Goal: Task Accomplishment & Management: Manage account settings

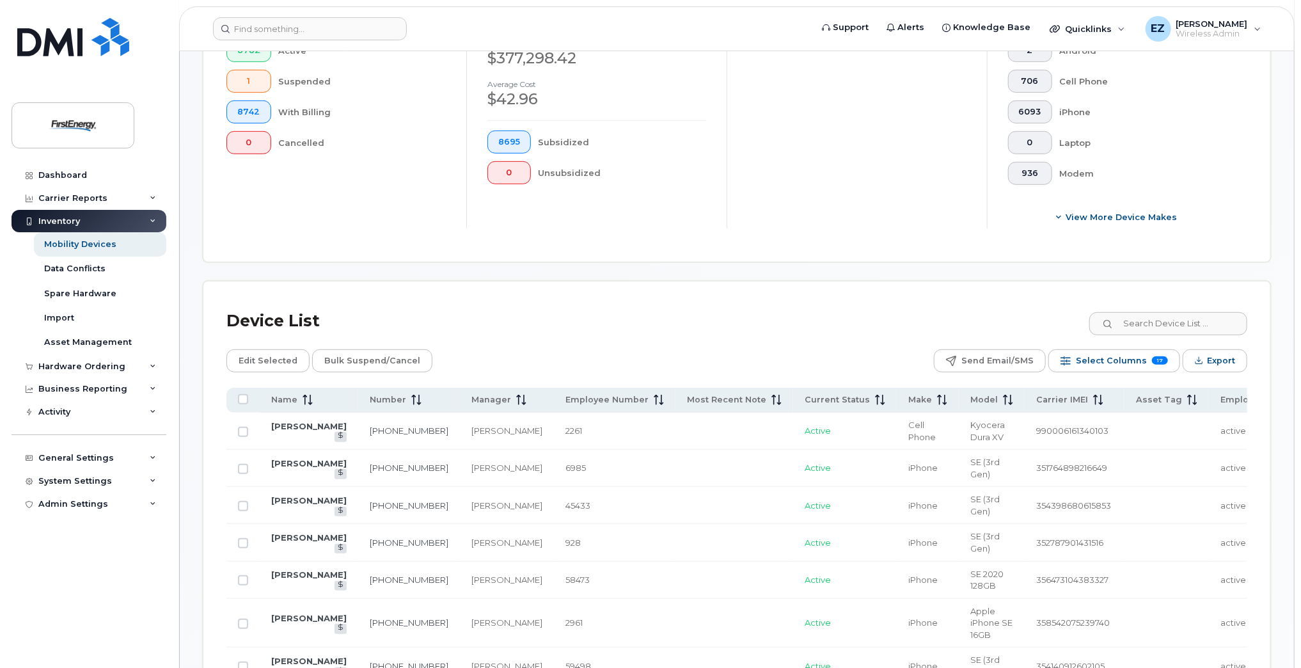
scroll to position [533, 0]
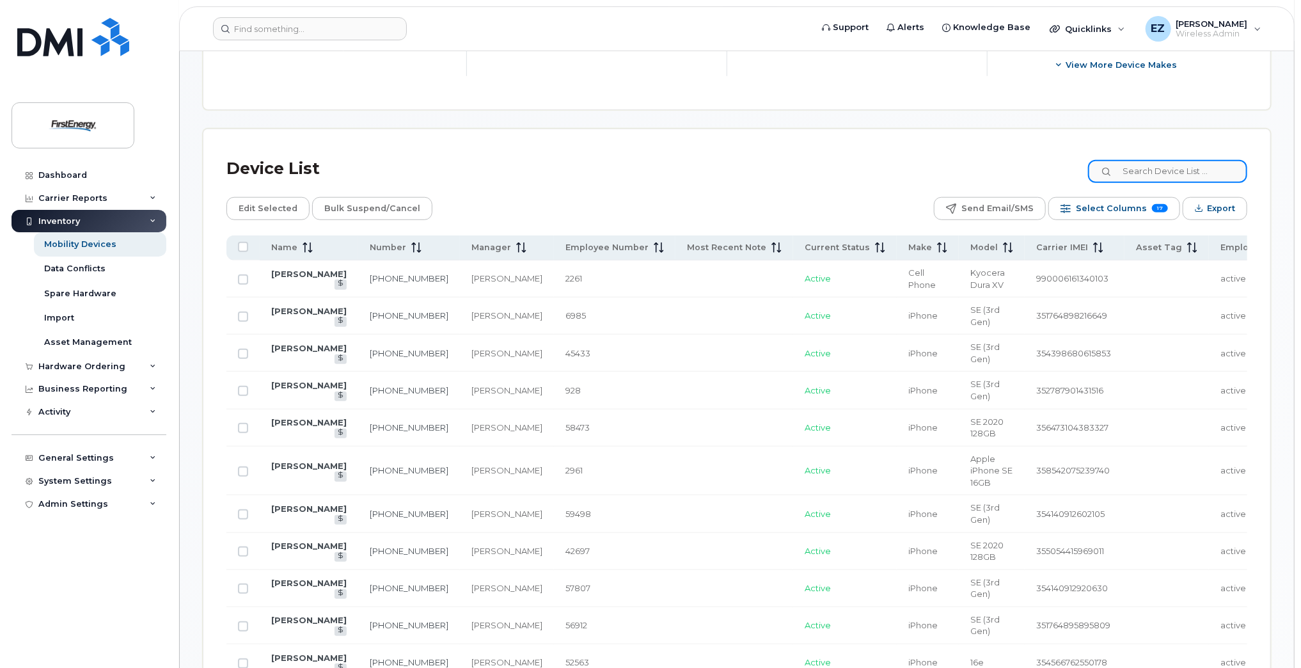
click at [1160, 175] on input at bounding box center [1167, 171] width 159 height 23
paste input "2348555283"
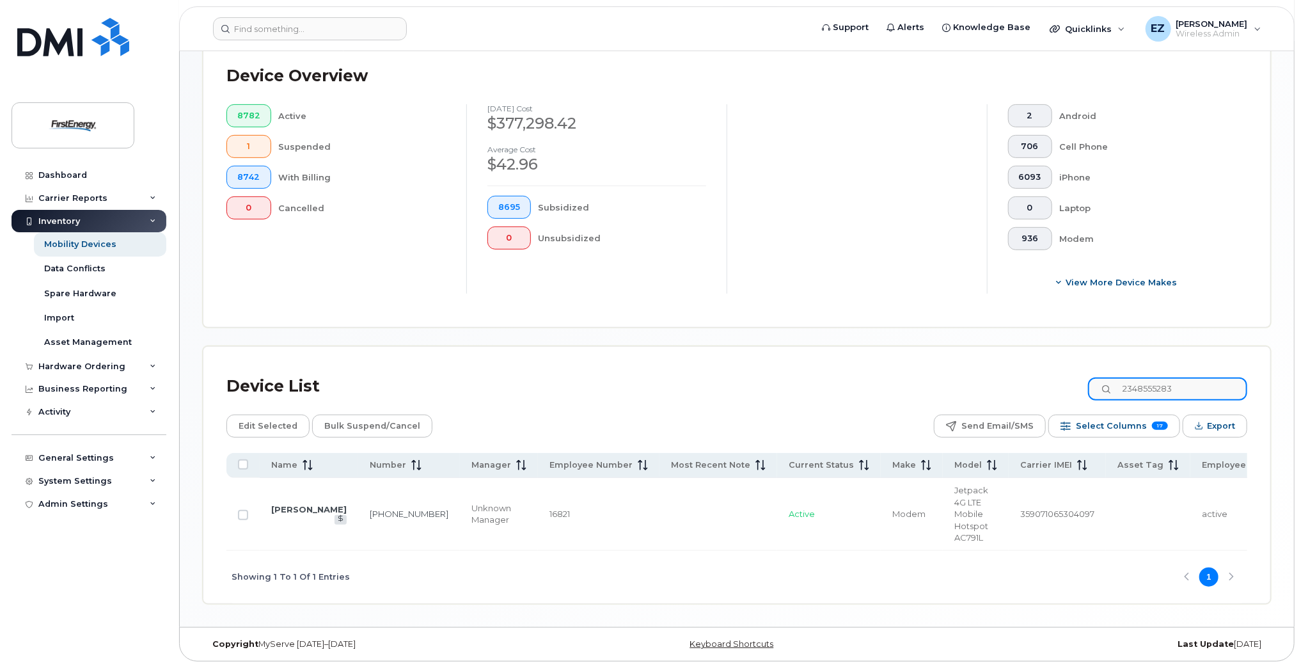
scroll to position [318, 0]
type input "2348555283"
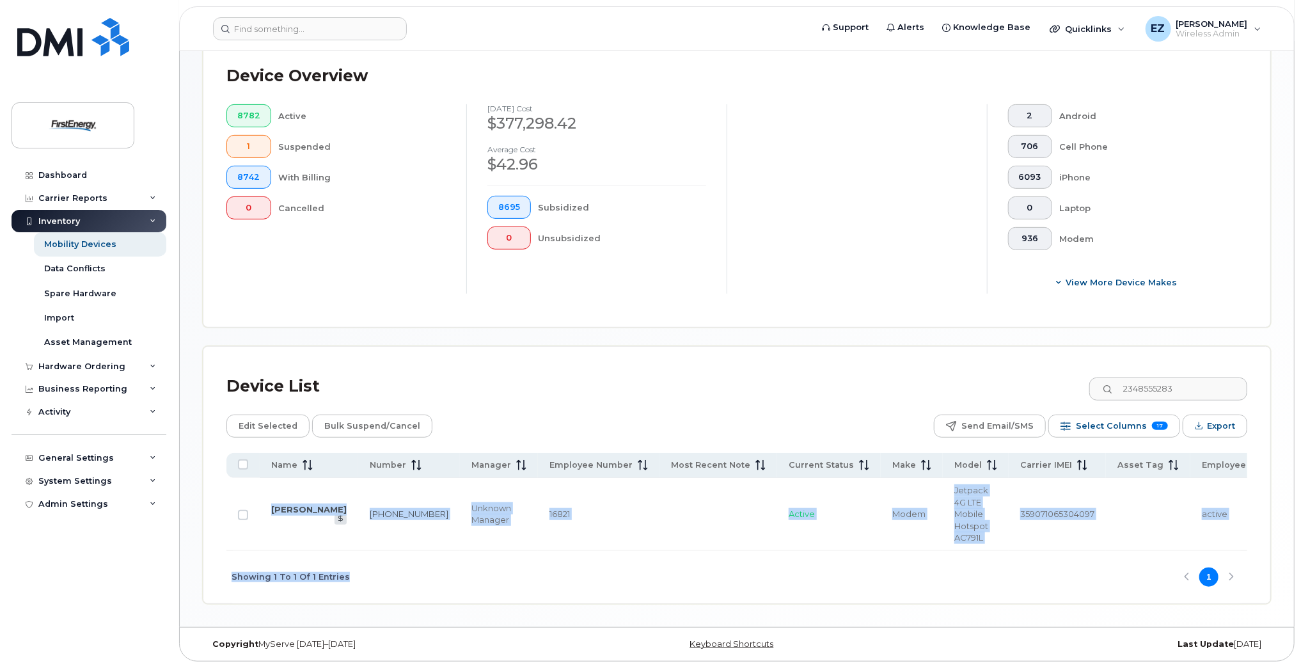
drag, startPoint x: 622, startPoint y: 552, endPoint x: 649, endPoint y: 550, distance: 26.3
click at [649, 550] on div "Name Number Manager Employee Number Most Recent Note Current Status Make Model …" at bounding box center [736, 528] width 1021 height 151
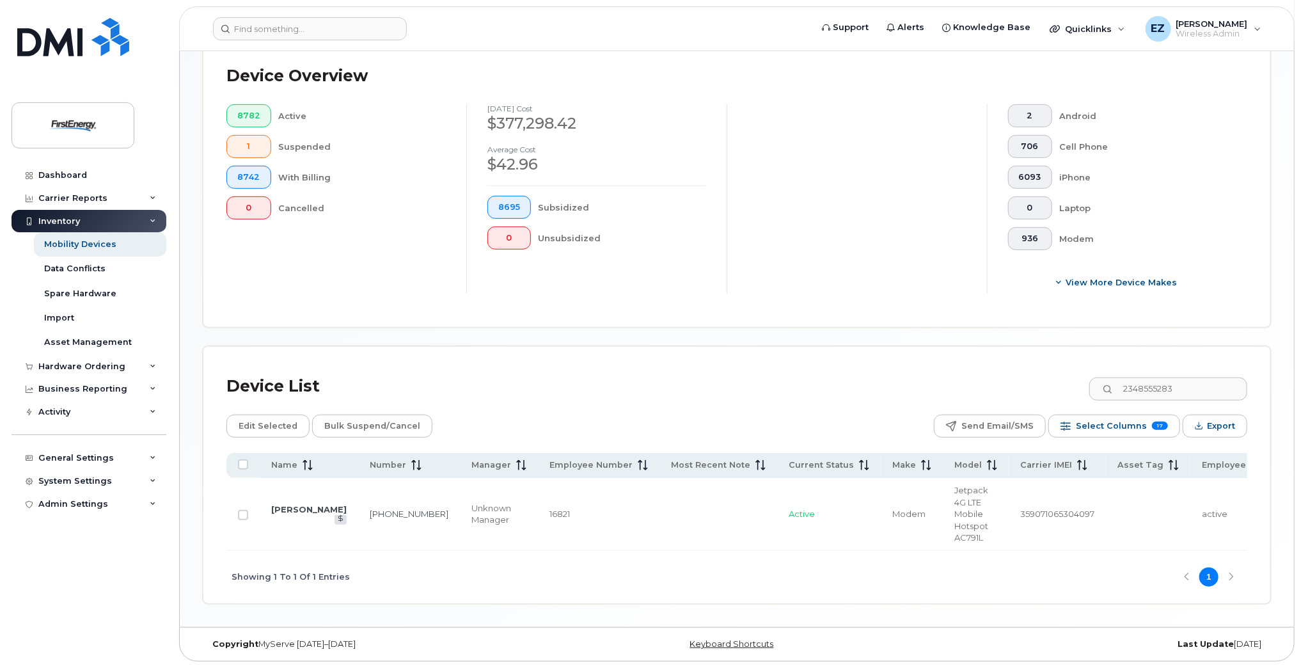
drag, startPoint x: 789, startPoint y: 225, endPoint x: 780, endPoint y: 222, distance: 8.9
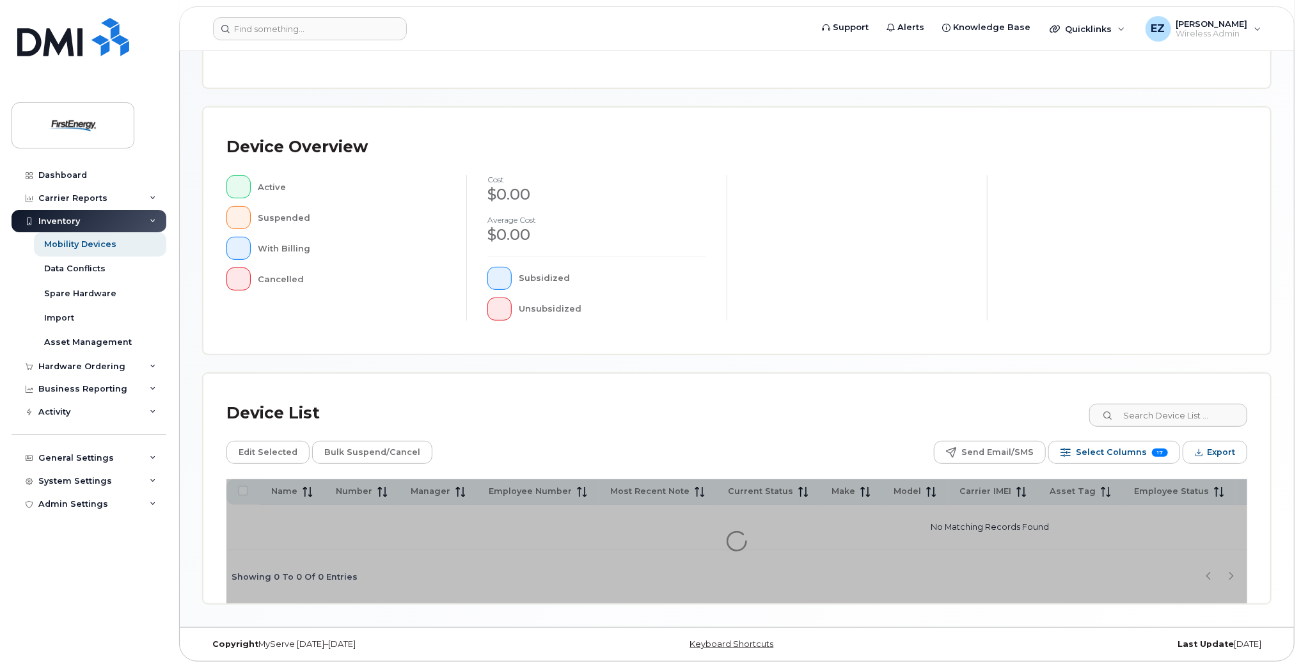
scroll to position [214, 0]
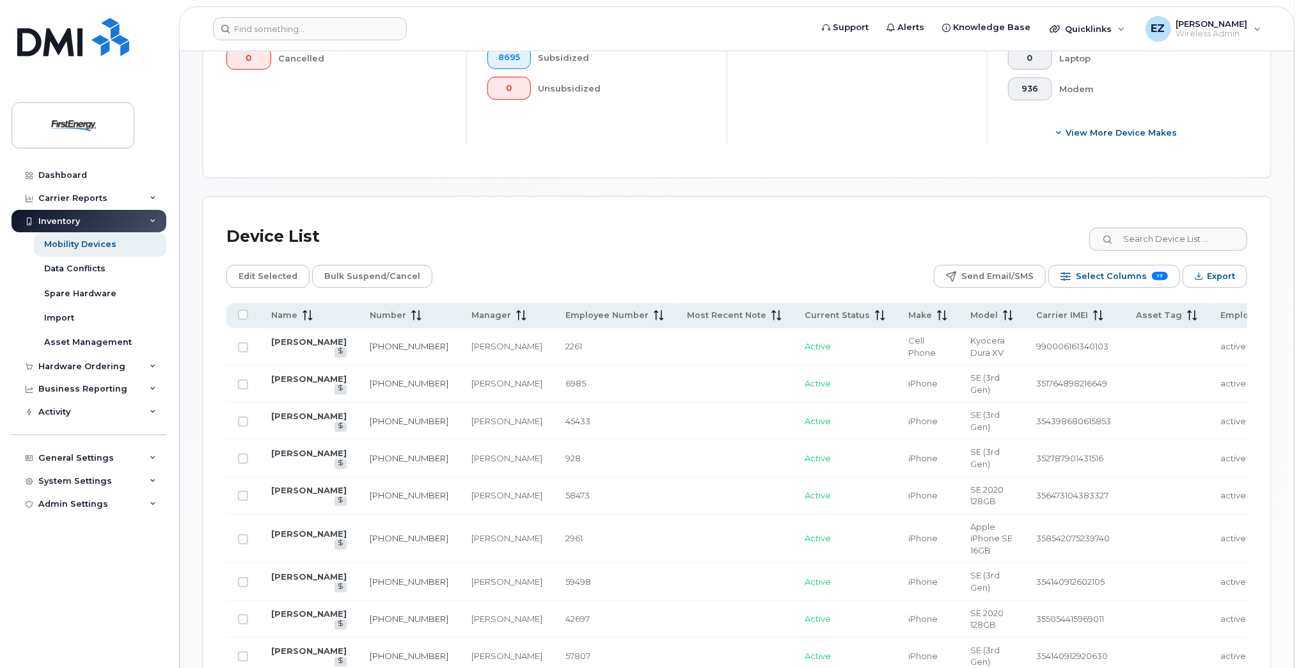
scroll to position [469, 0]
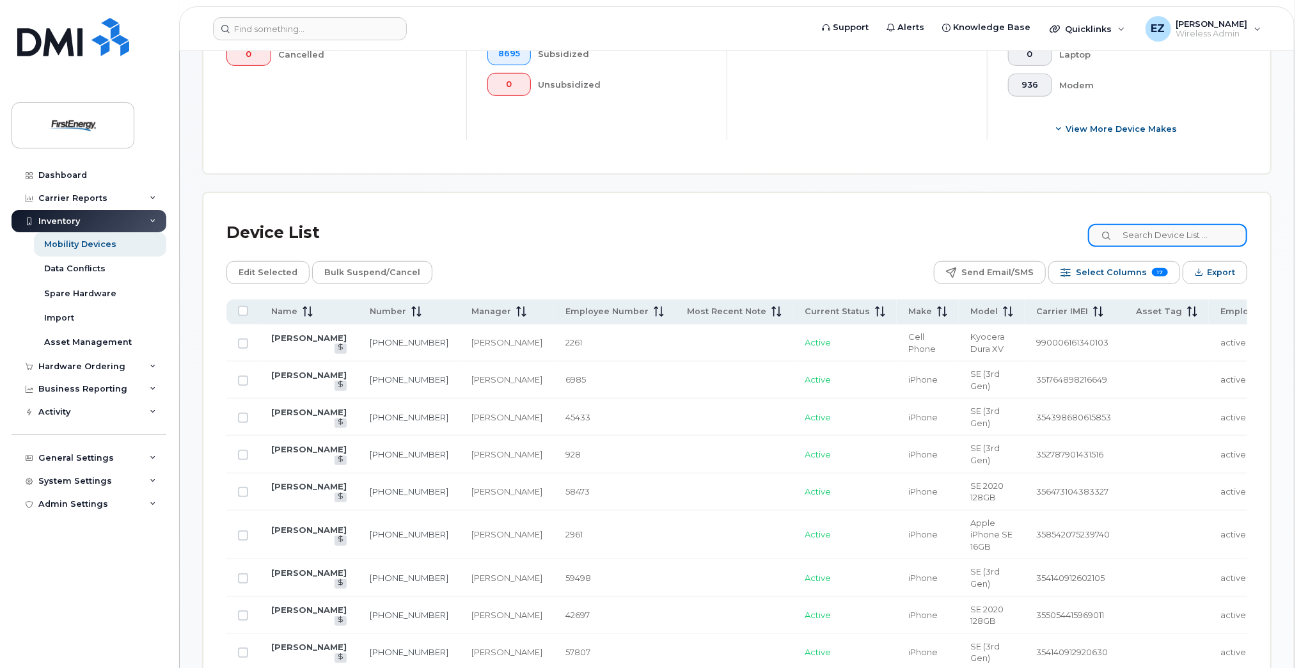
click at [1150, 235] on input at bounding box center [1167, 235] width 159 height 23
paste input "2348555283"
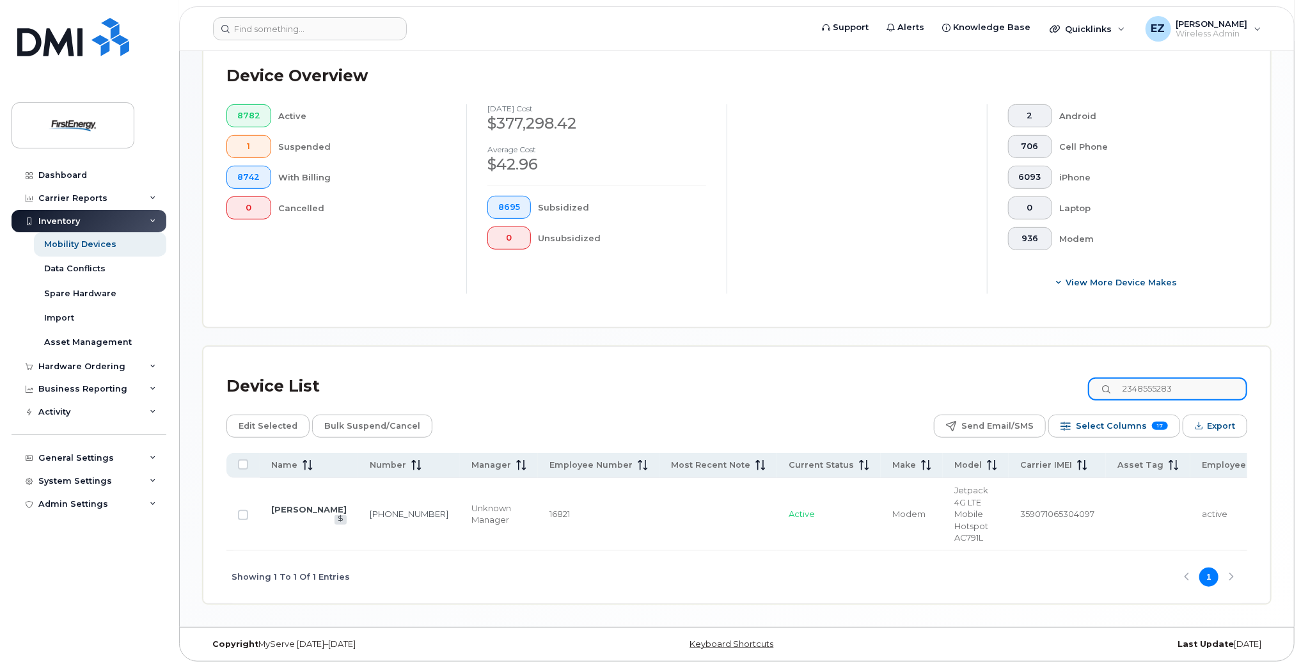
type input "2348555283"
drag, startPoint x: 459, startPoint y: 546, endPoint x: 490, endPoint y: 546, distance: 31.3
click at [490, 546] on tr "ROBERT E EMERY 234-855-5283 Unknown Manager 16821 Active Modem Jetpack 4G LTE M…" at bounding box center [1023, 514] width 1595 height 73
click at [243, 512] on input "Row Unselected" at bounding box center [243, 515] width 10 height 10
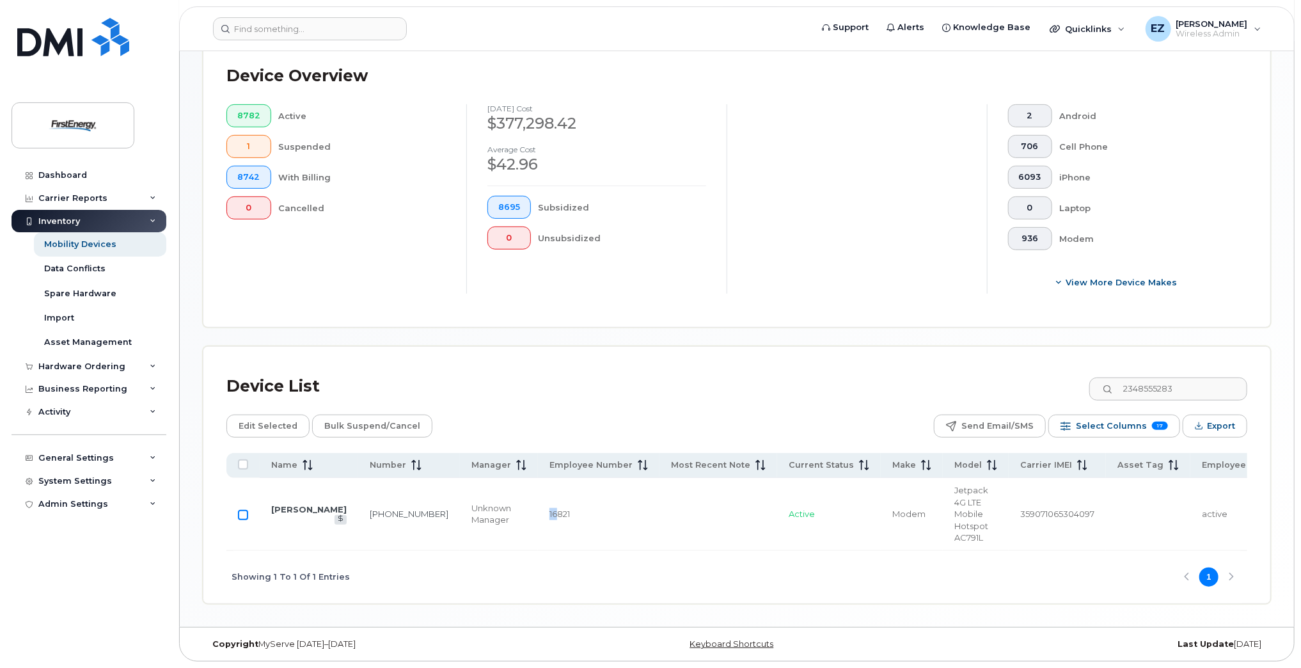
checkbox input "true"
drag, startPoint x: 1201, startPoint y: 386, endPoint x: 1070, endPoint y: 376, distance: 130.9
click at [1078, 376] on div "Device List 2348555283" at bounding box center [736, 386] width 1021 height 33
paste input "7174767146"
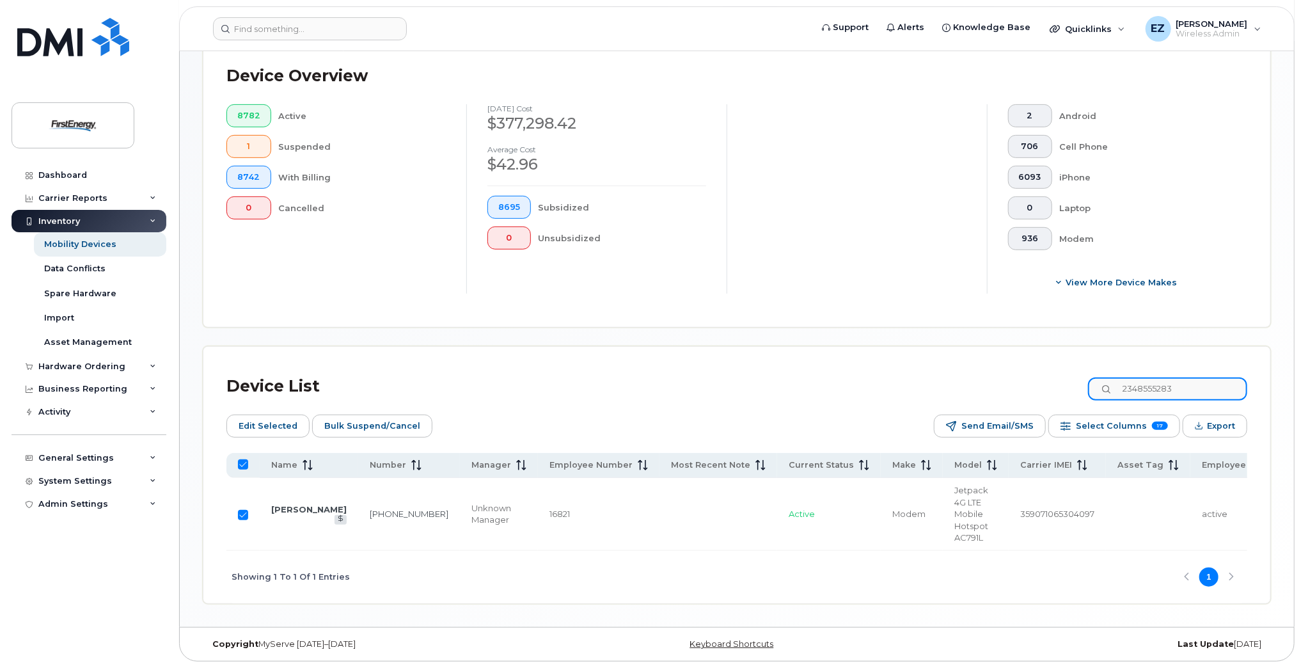
type input "7174767146"
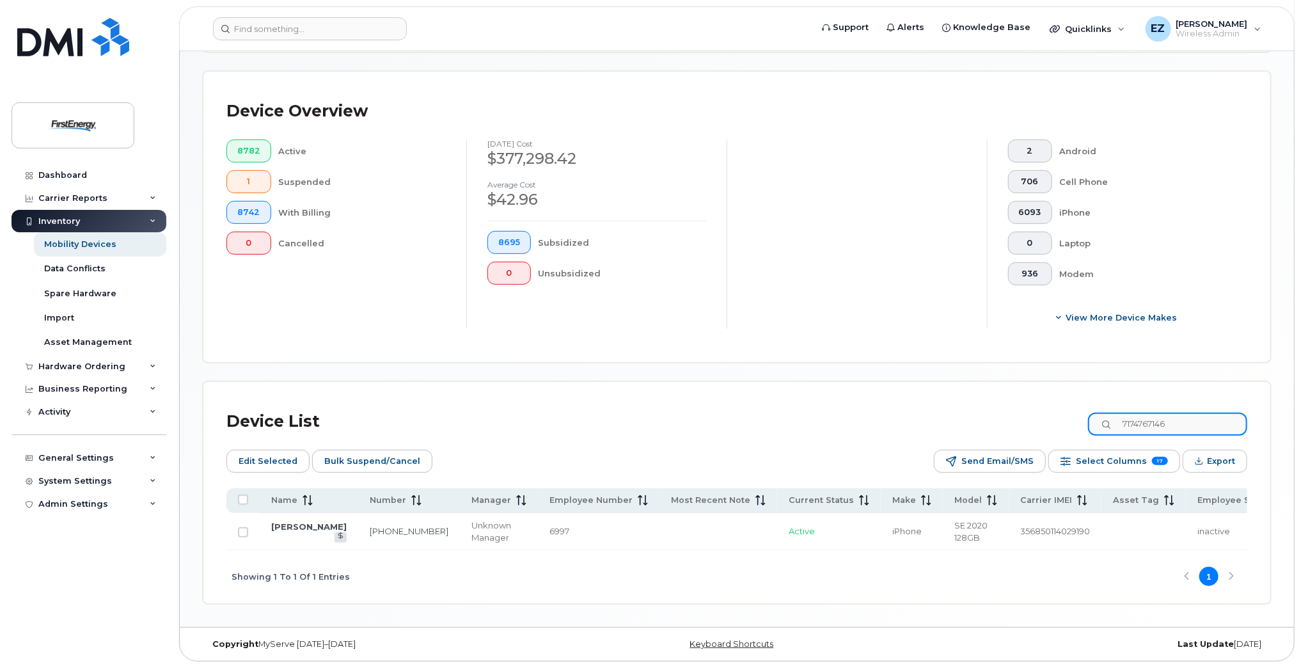
checkbox input "false"
type input "7174767146"
click at [243, 527] on input "Row Unselected" at bounding box center [243, 532] width 10 height 10
checkbox input "true"
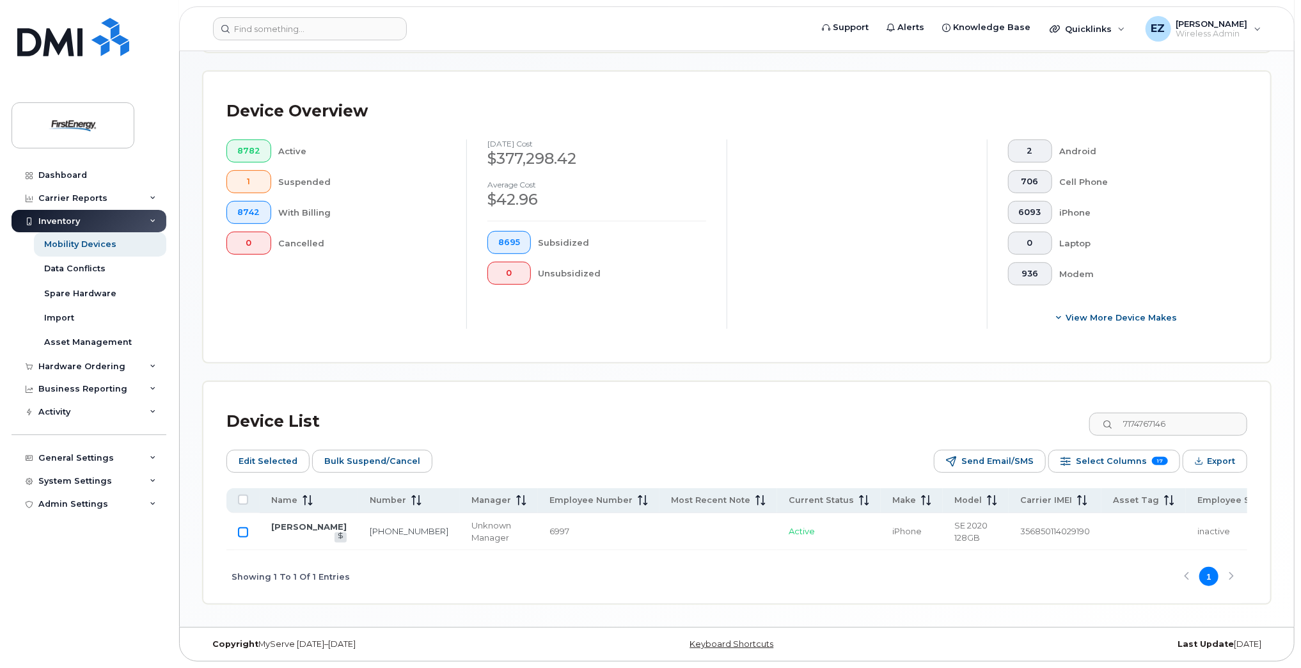
checkbox input "true"
drag, startPoint x: 1200, startPoint y: 411, endPoint x: 1075, endPoint y: 402, distance: 125.7
click at [1080, 405] on div "Device List 7174767146" at bounding box center [736, 421] width 1021 height 33
paste input "246897920"
type input "7246897920"
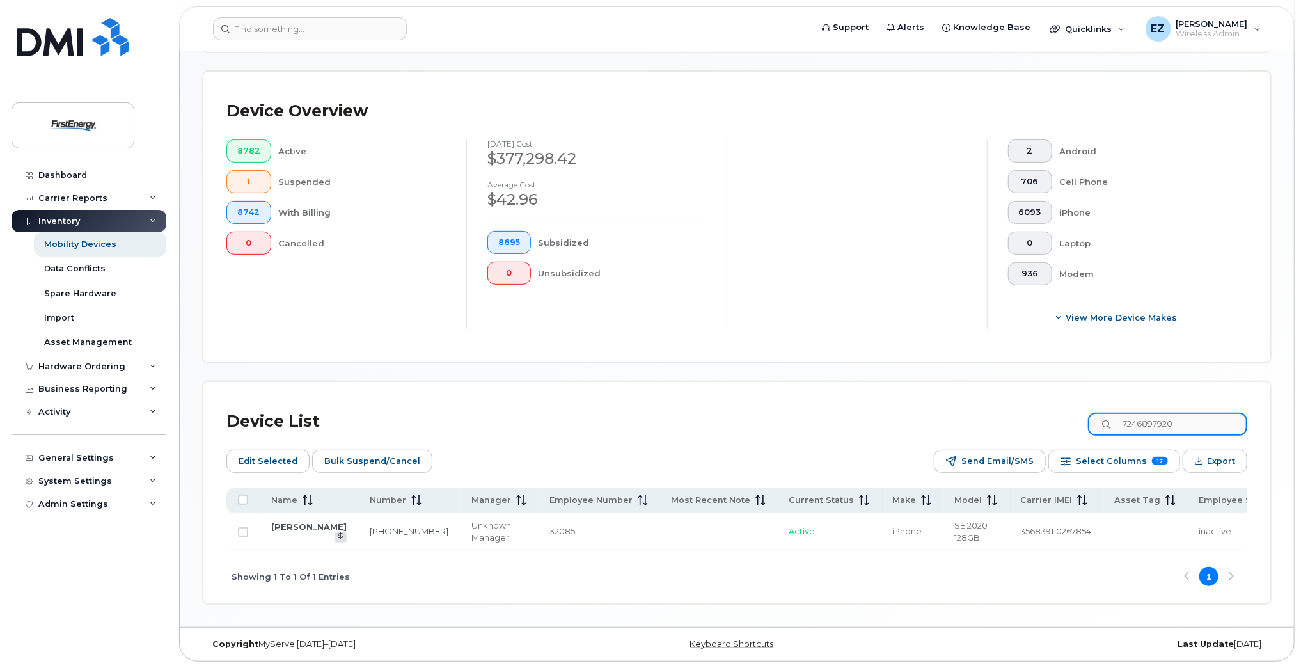
checkbox input "false"
type input "7246897920"
click at [242, 527] on input "Row Unselected" at bounding box center [243, 532] width 10 height 10
checkbox input "true"
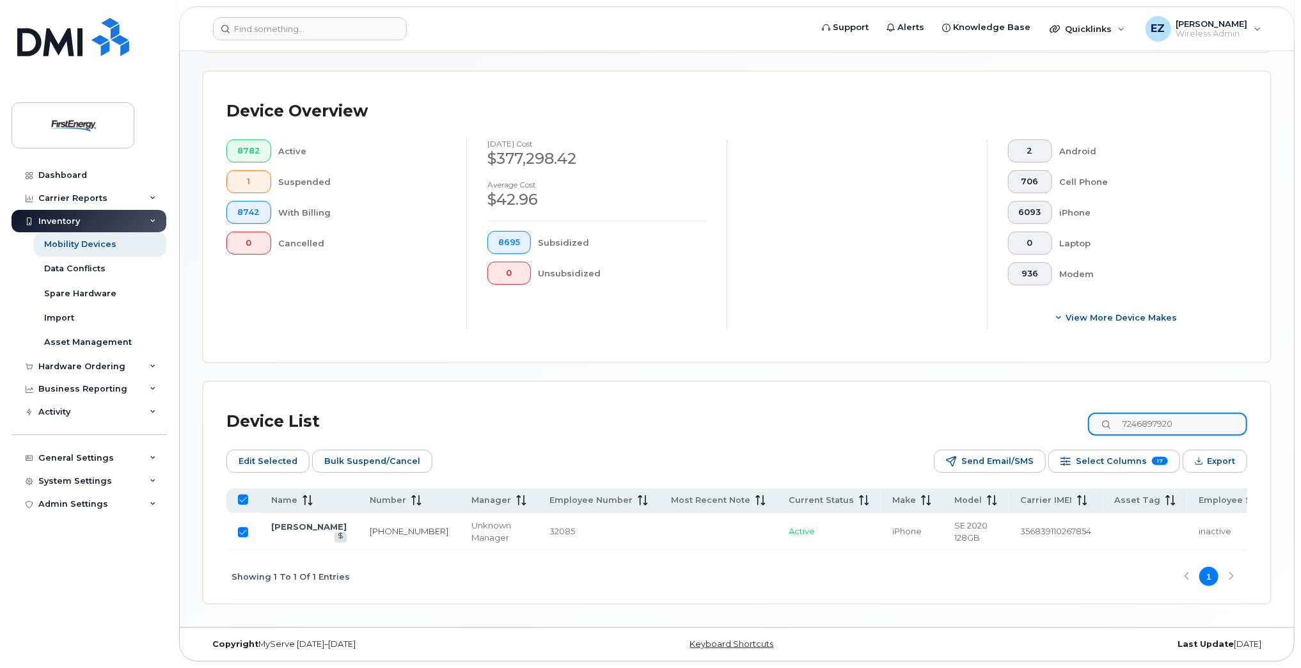
drag, startPoint x: 1199, startPoint y: 413, endPoint x: 1036, endPoint y: 405, distance: 163.3
click at [1036, 405] on div "Device List 7246897920" at bounding box center [736, 421] width 1021 height 33
paste input "3305716887"
type input "3305716887"
checkbox input "false"
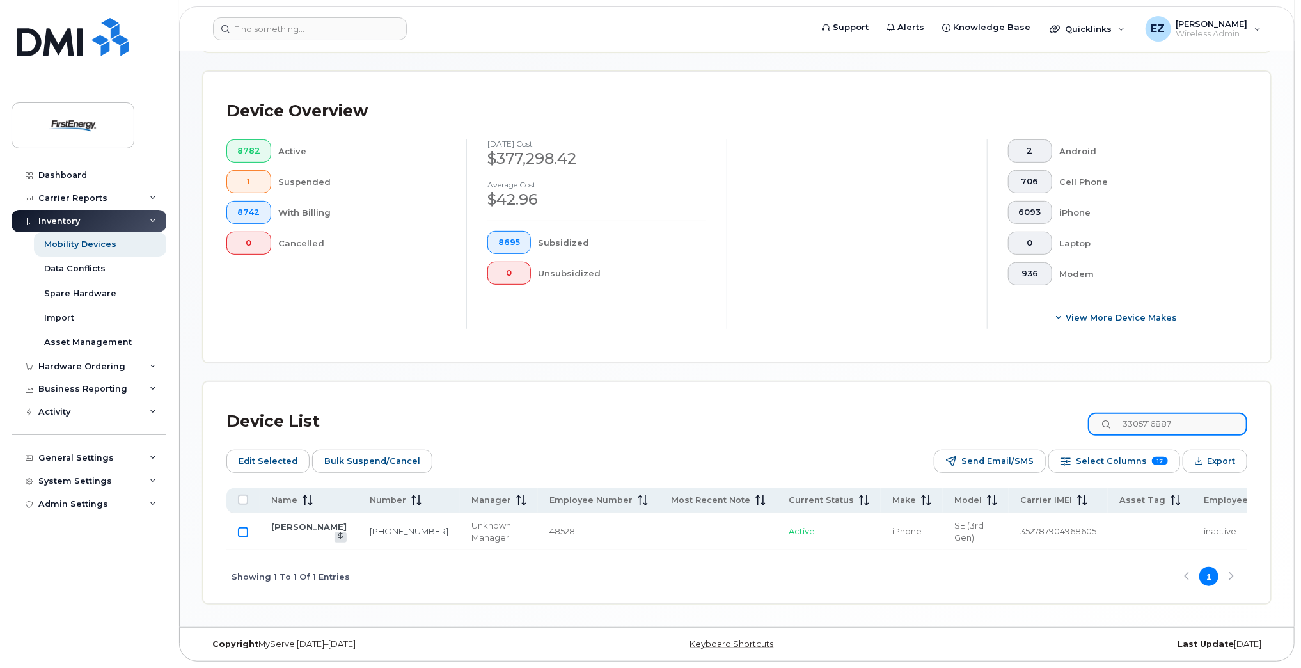
type input "3305716887"
click at [244, 530] on input "Row Unselected" at bounding box center [243, 532] width 10 height 10
checkbox input "true"
drag, startPoint x: 1194, startPoint y: 410, endPoint x: 1058, endPoint y: 402, distance: 135.9
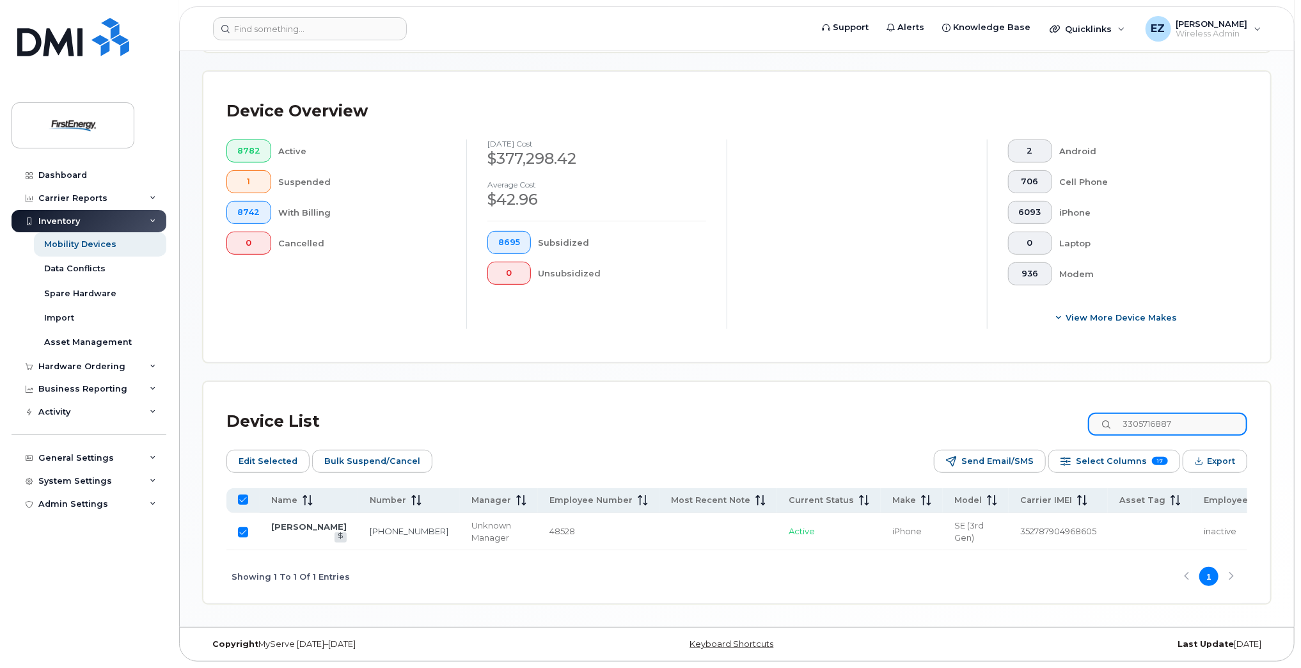
click at [1059, 405] on div "Device List 3305716887" at bounding box center [736, 421] width 1021 height 33
paste input "7244484848"
type input "7244484848"
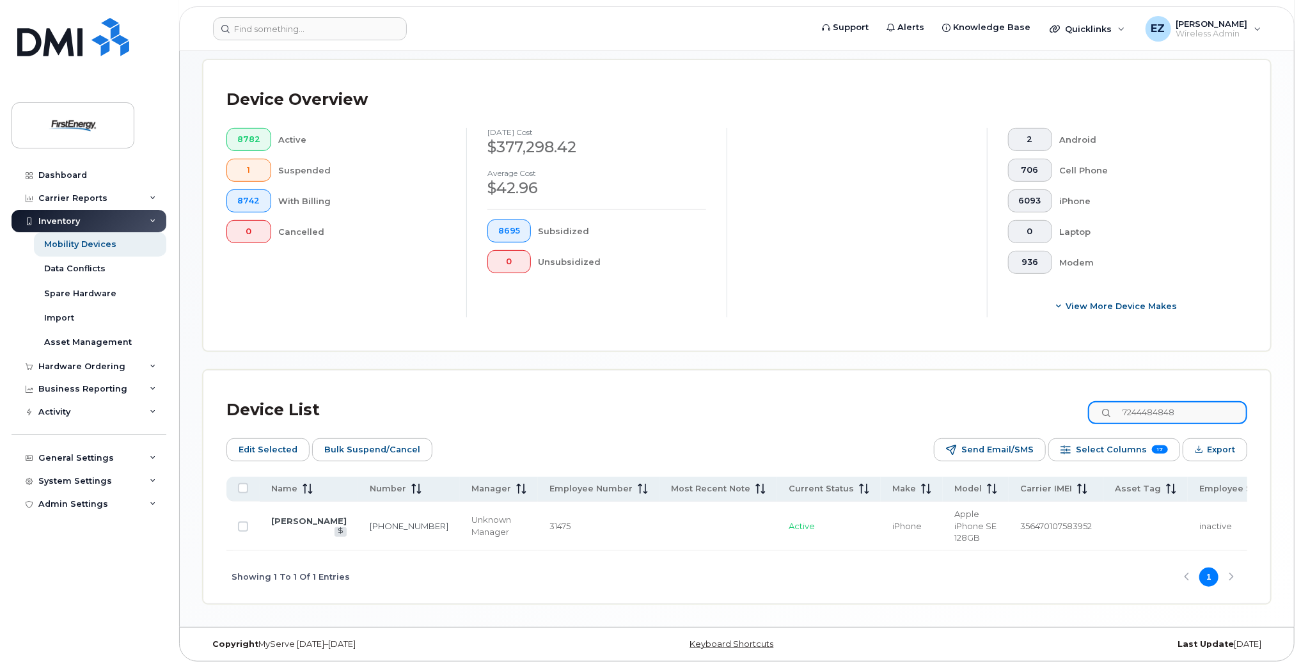
checkbox input "false"
type input "7244484848"
click at [241, 525] on input "Row Unselected" at bounding box center [243, 526] width 10 height 10
checkbox input "true"
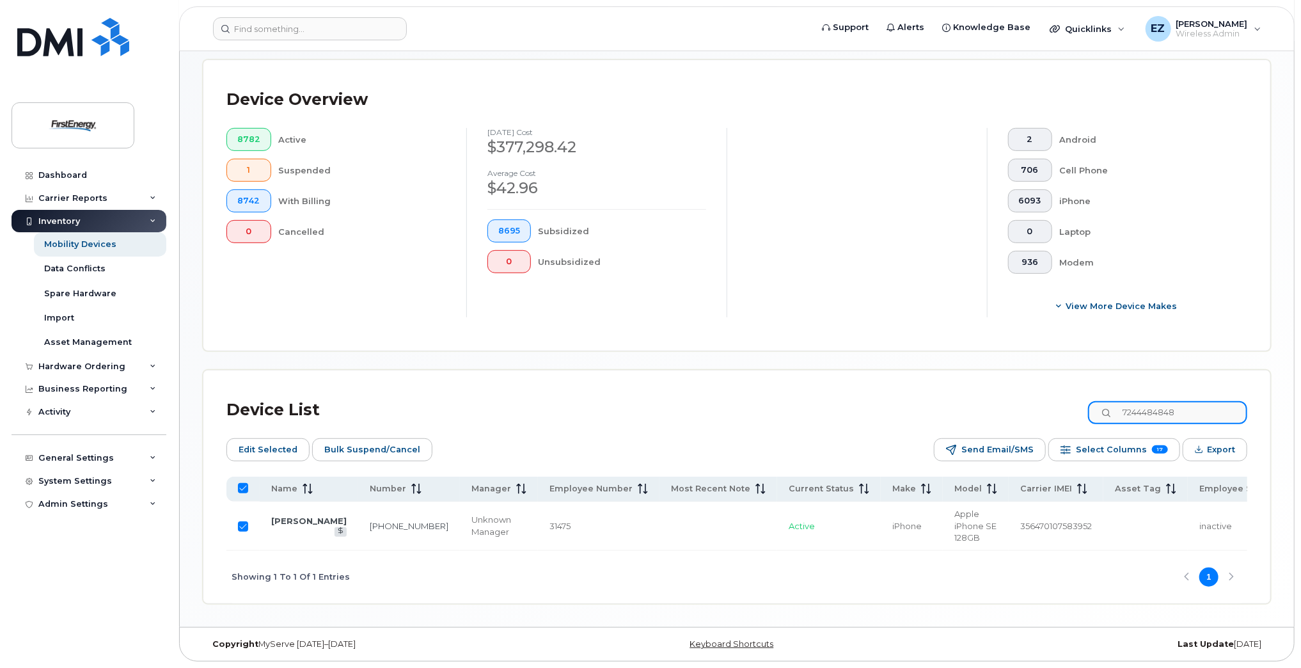
drag, startPoint x: 1211, startPoint y: 414, endPoint x: 1075, endPoint y: 400, distance: 137.6
click at [1075, 400] on div "Device List 7244484848" at bounding box center [736, 409] width 1021 height 33
paste input "2162178373"
type input "2162178373"
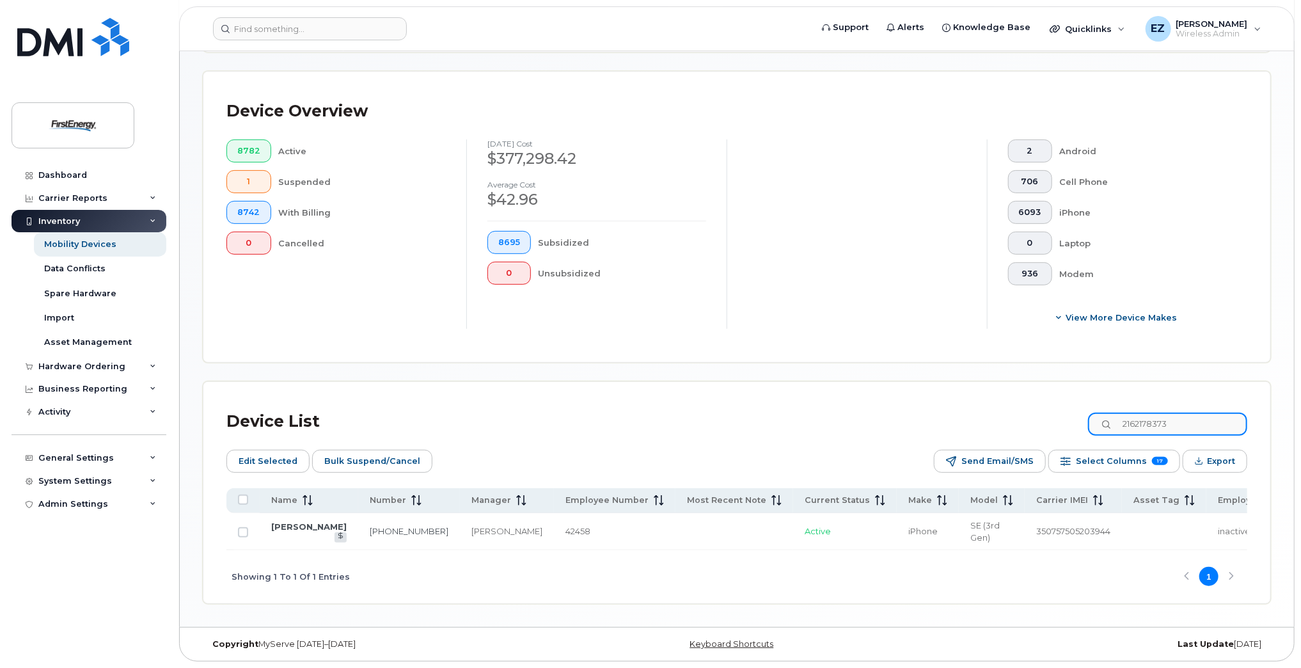
checkbox input "false"
type input "2162178373"
click at [243, 527] on input "Row Unselected" at bounding box center [243, 532] width 10 height 10
checkbox input "true"
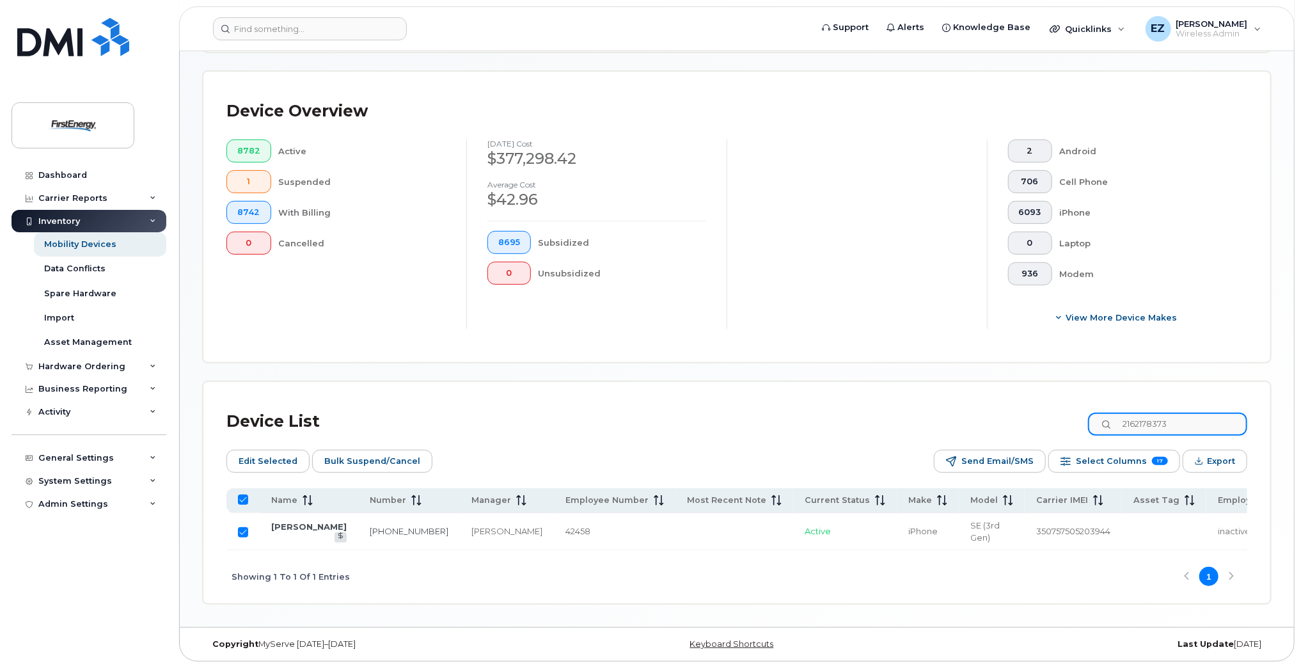
drag, startPoint x: 1207, startPoint y: 414, endPoint x: 1045, endPoint y: 403, distance: 162.2
click at [1045, 405] on div "Device List 2162178373" at bounding box center [736, 421] width 1021 height 33
paste input "7329969707"
type input "7329969707"
checkbox input "false"
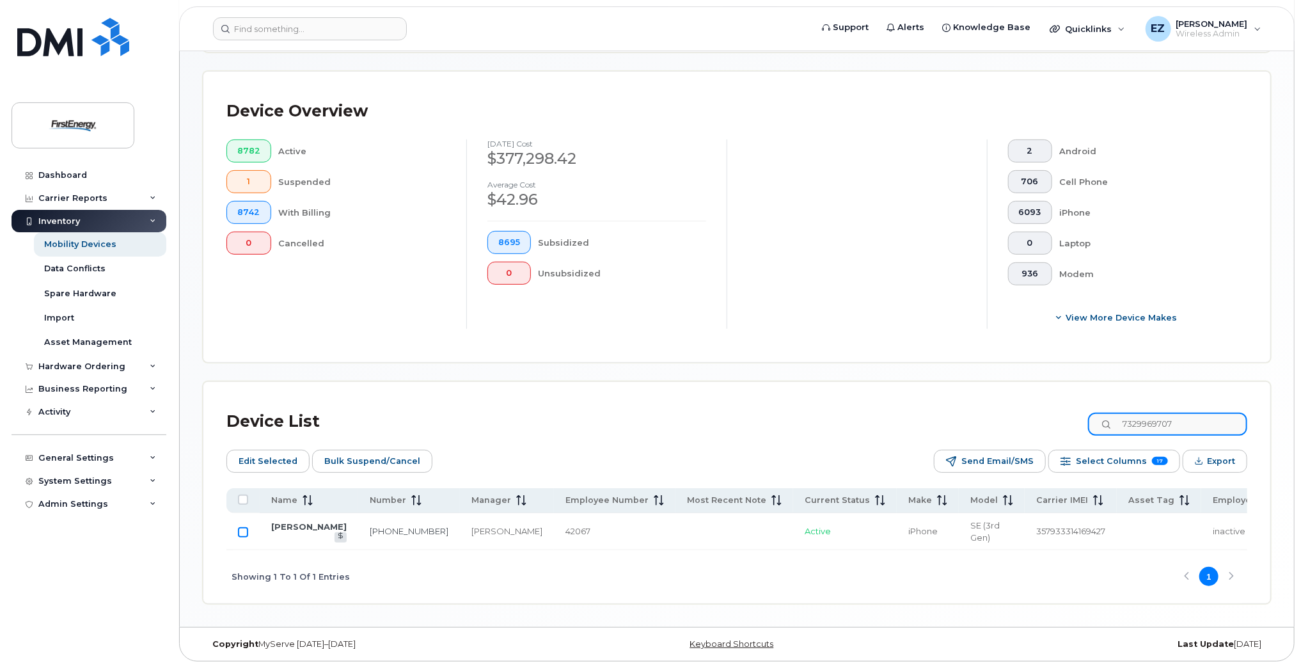
type input "7329969707"
click at [244, 527] on input "Row Unselected" at bounding box center [243, 532] width 10 height 10
checkbox input "true"
drag, startPoint x: 1193, startPoint y: 409, endPoint x: 1064, endPoint y: 404, distance: 129.3
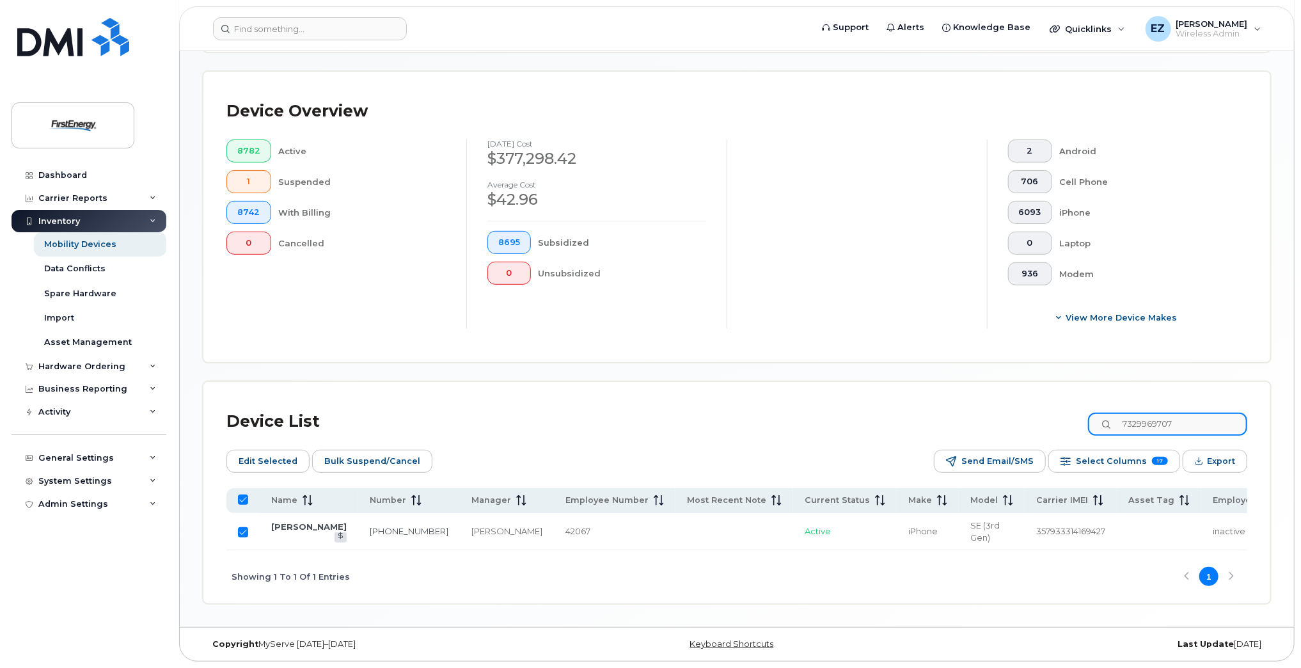
click at [1064, 405] on div "Device List 7329969707" at bounding box center [736, 421] width 1021 height 33
paste input "8143359511"
type input "8143359511"
checkbox input "false"
type input "8143359511"
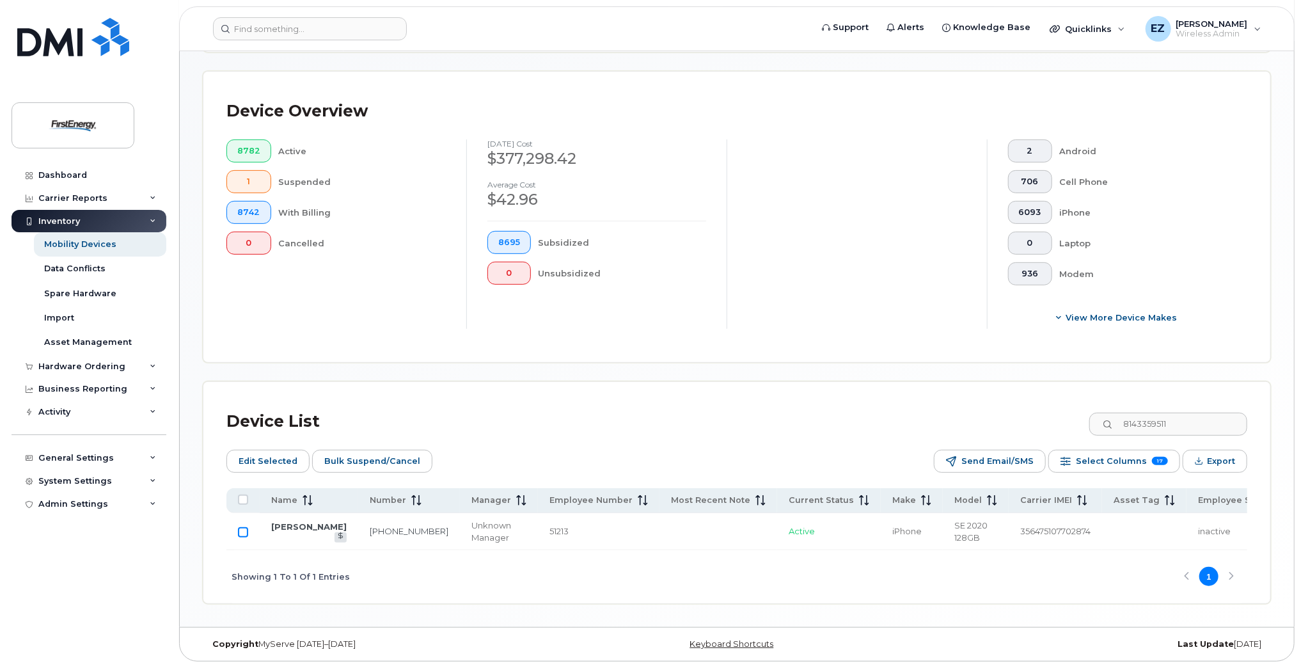
click at [243, 527] on input "Row Unselected" at bounding box center [243, 532] width 10 height 10
checkbox input "true"
drag, startPoint x: 1105, startPoint y: 407, endPoint x: 1079, endPoint y: 406, distance: 26.3
click at [1094, 406] on div "Device List 8143359511" at bounding box center [736, 421] width 1021 height 33
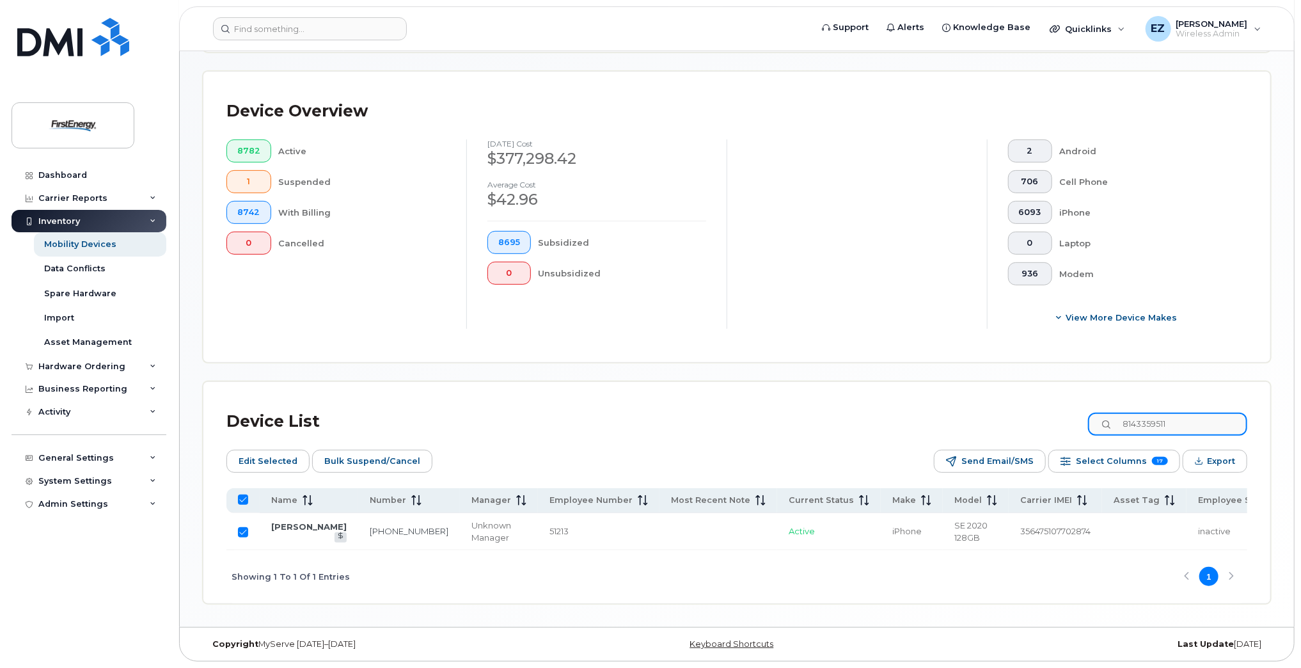
paste input "3305719463"
type input "3305719463"
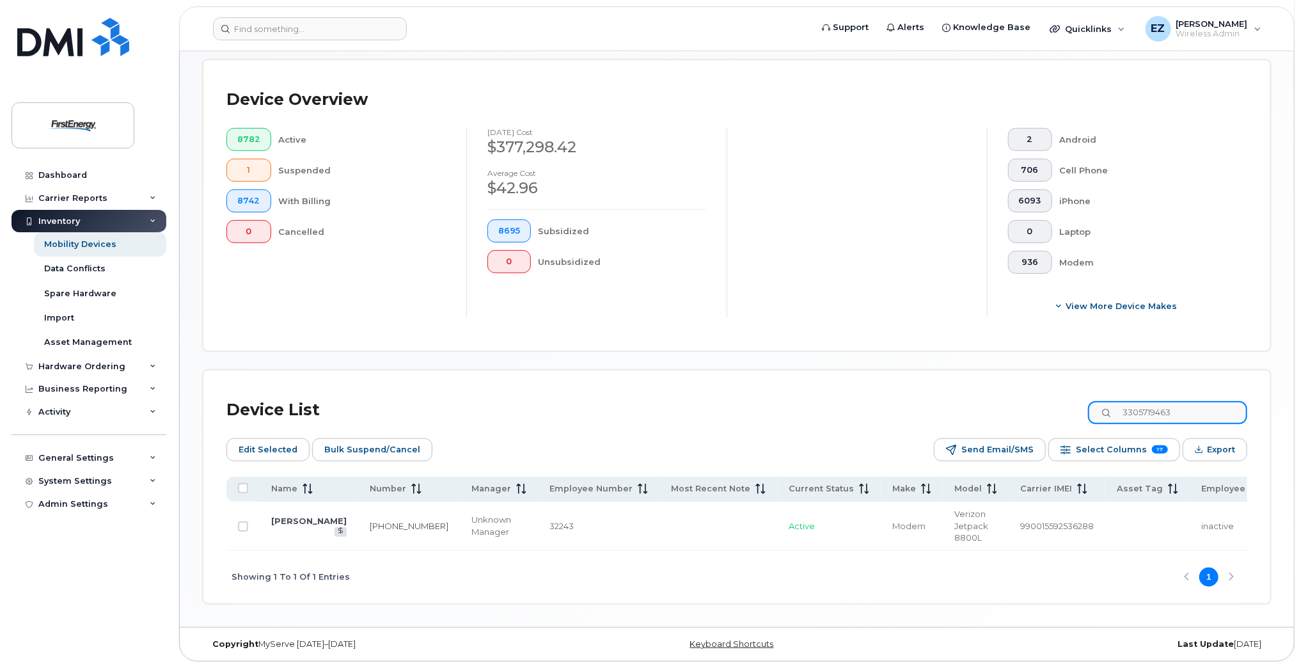
checkbox input "false"
type input "3305719463"
click at [244, 530] on input "Row Unselected" at bounding box center [243, 526] width 10 height 10
checkbox input "true"
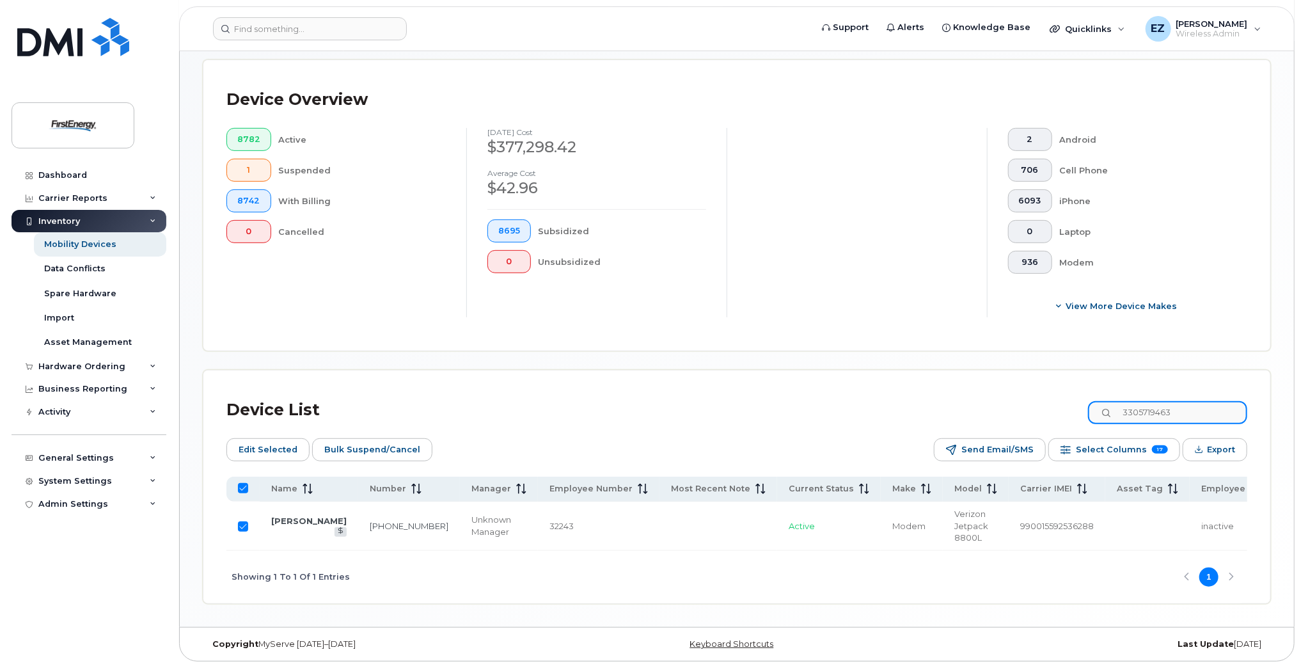
drag, startPoint x: 1158, startPoint y: 409, endPoint x: 1021, endPoint y: 406, distance: 136.9
click at [1021, 406] on div "Device List 3305719463" at bounding box center [736, 409] width 1021 height 33
paste input "8584071"
type input "3308584071"
checkbox input "false"
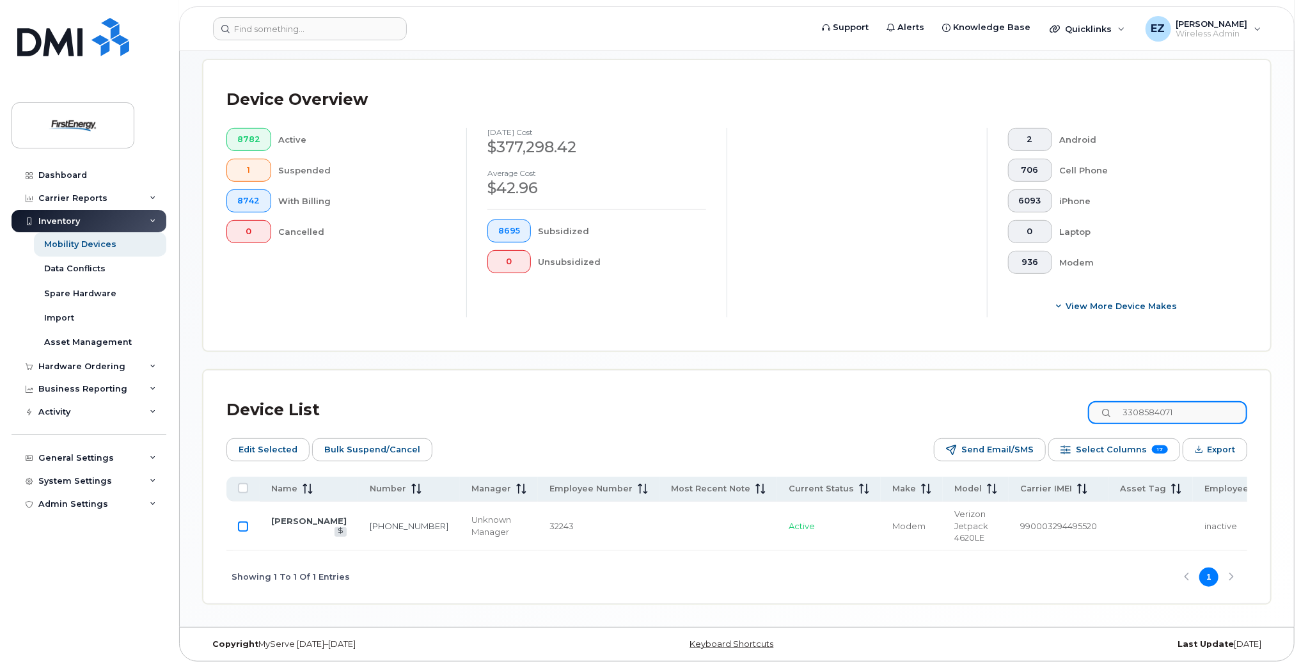
type input "3308584071"
click at [241, 529] on input "Row Unselected" at bounding box center [243, 526] width 10 height 10
checkbox input "true"
drag, startPoint x: 1193, startPoint y: 405, endPoint x: 1068, endPoint y: 404, distance: 124.7
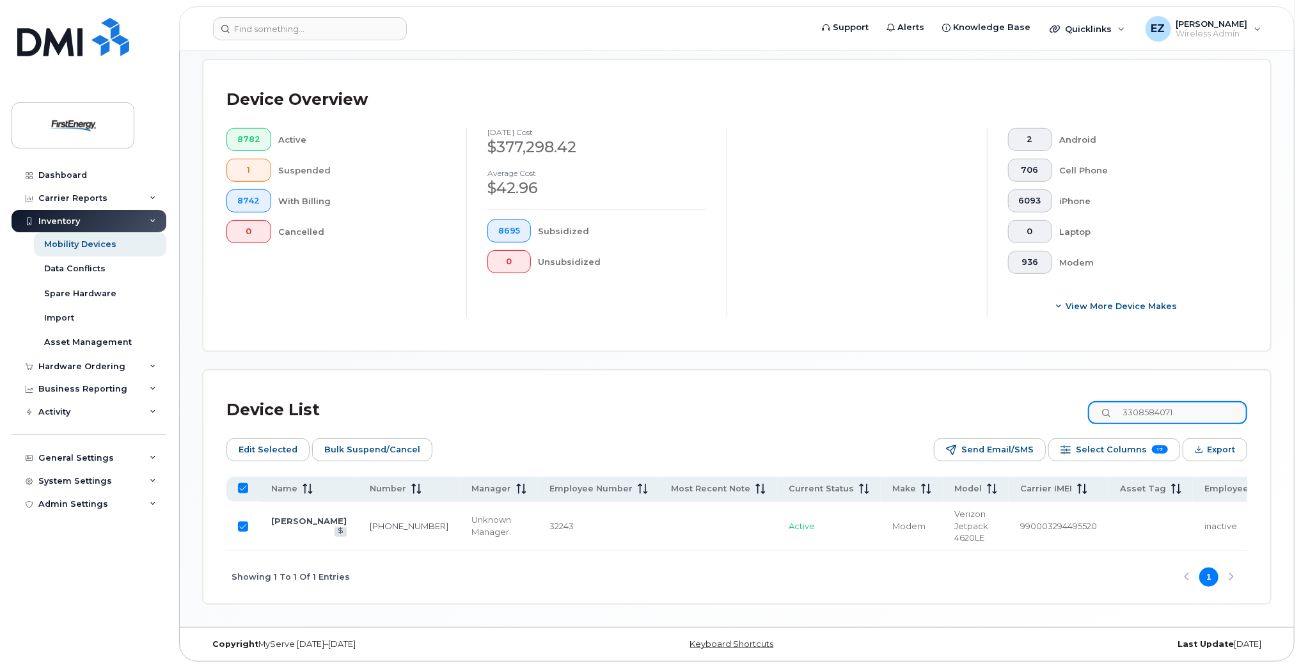
click at [1077, 404] on div "Device List 3308584071" at bounding box center [736, 409] width 1021 height 33
paste input "019883314"
type input "3019883314"
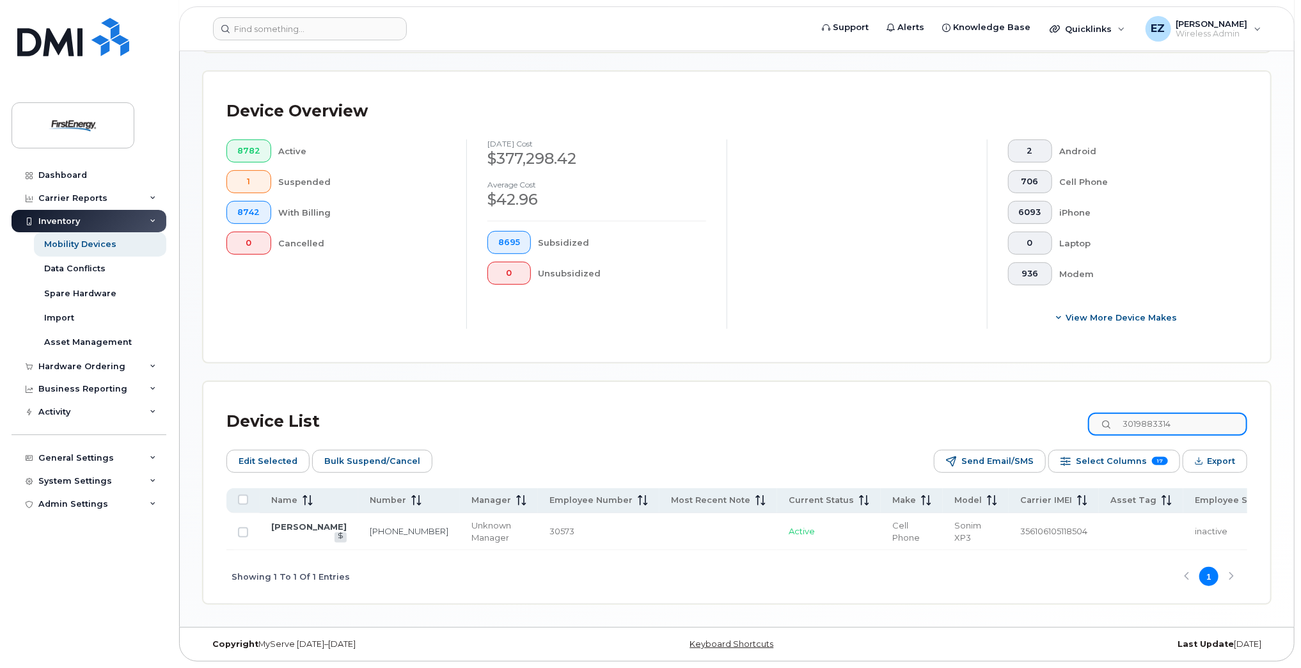
checkbox input "false"
type input "3019883314"
click at [242, 530] on input "Row Unselected" at bounding box center [243, 532] width 10 height 10
checkbox input "true"
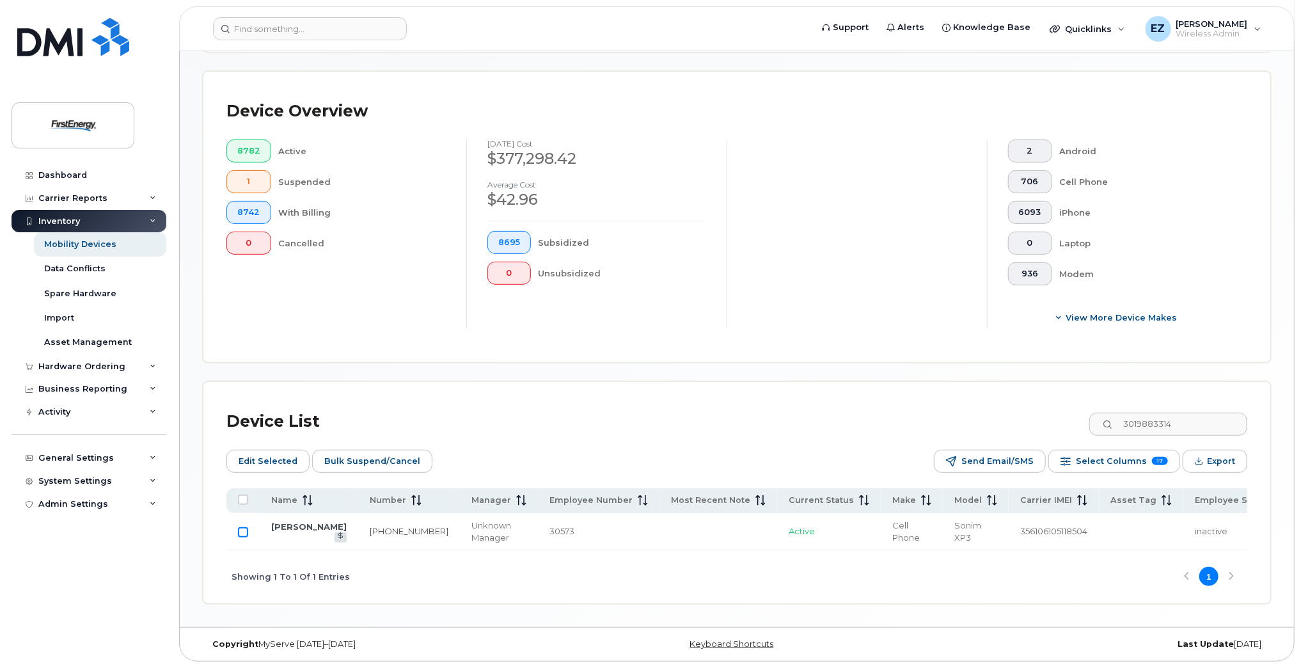
checkbox input "true"
drag, startPoint x: 1217, startPoint y: 420, endPoint x: 1023, endPoint y: 406, distance: 193.6
click at [1040, 406] on div "Device List 3019883314" at bounding box center [736, 421] width 1021 height 33
paste input "7172226736"
type input "7172226736"
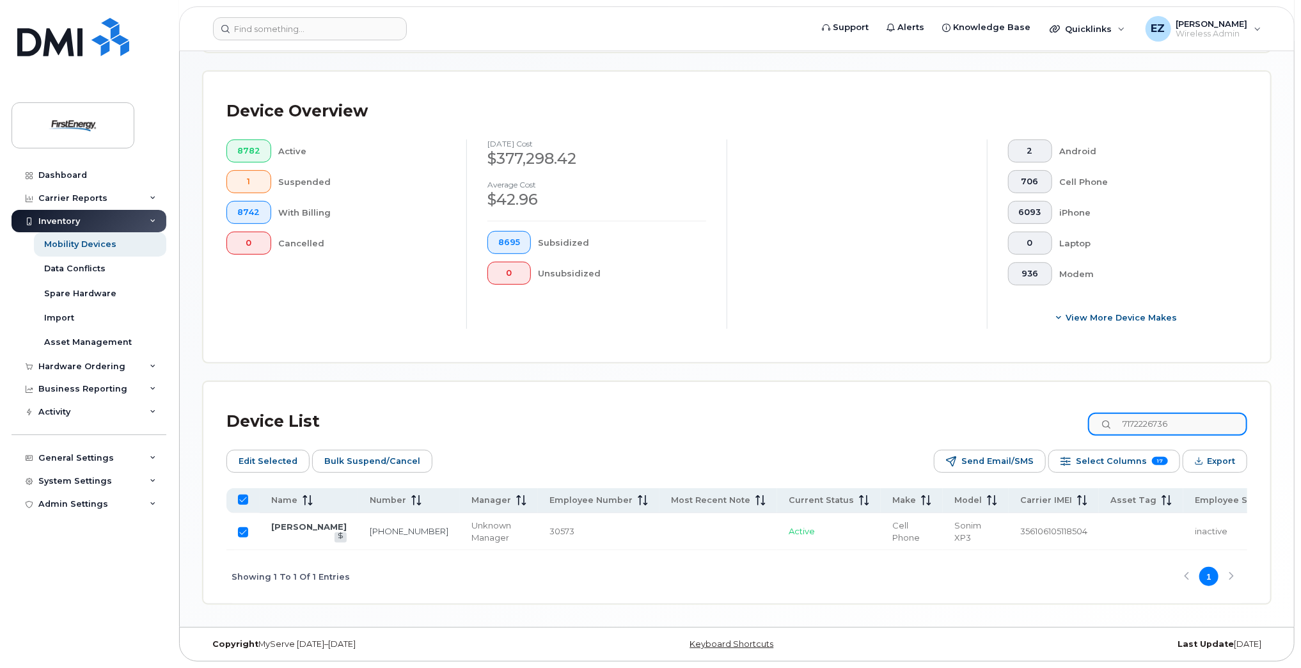
checkbox input "false"
type input "7172226736"
click at [241, 535] on input "Row Unselected" at bounding box center [243, 532] width 10 height 10
checkbox input "true"
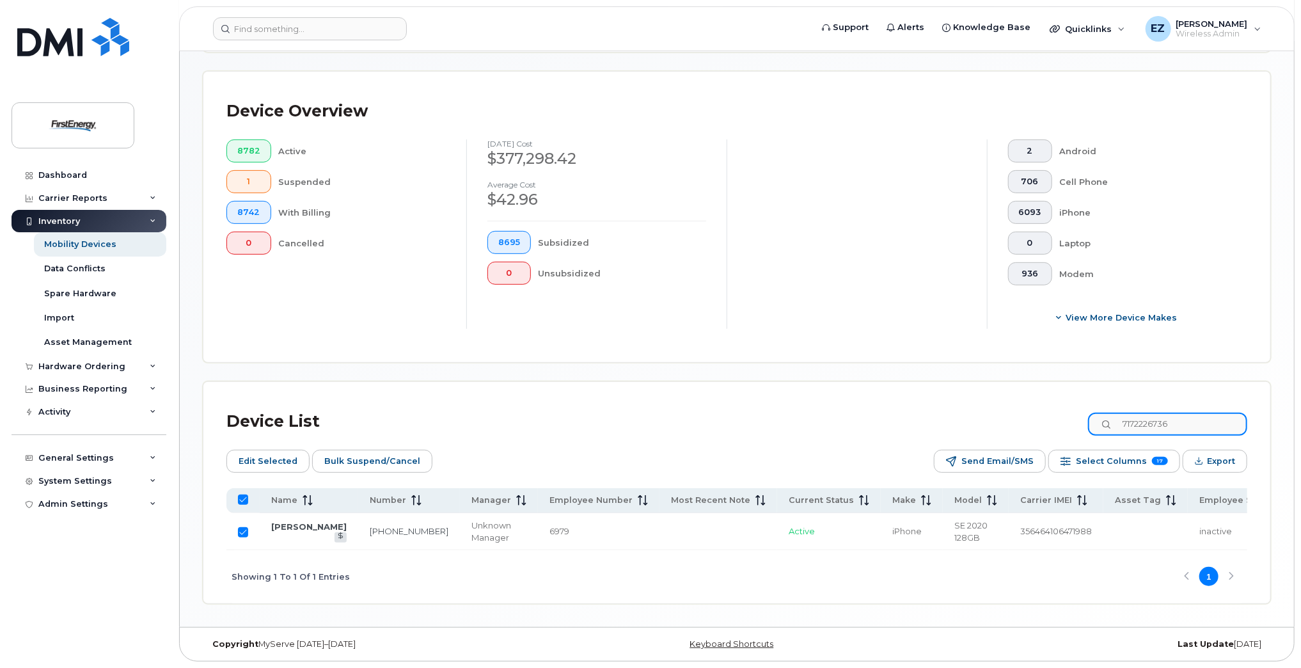
drag, startPoint x: 1220, startPoint y: 420, endPoint x: 1022, endPoint y: 416, distance: 198.3
click at [1022, 416] on div "Device List 7172226736" at bounding box center [736, 421] width 1021 height 33
paste input "8144285761"
type input "8144285761"
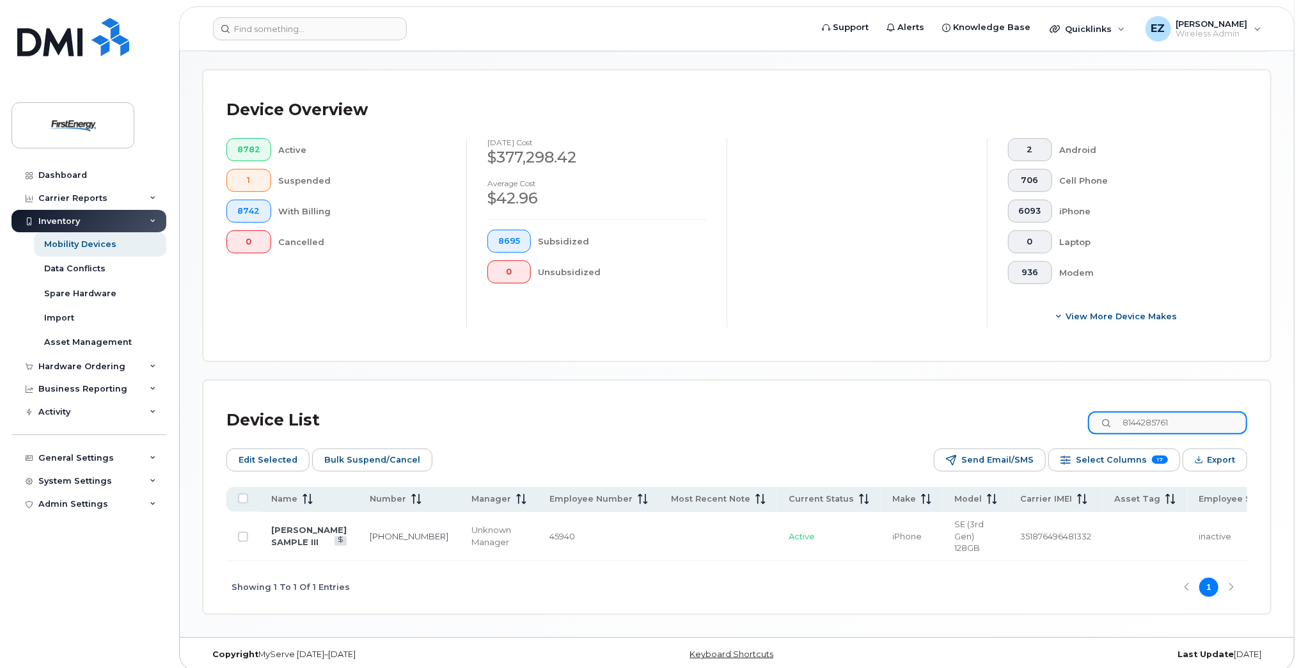
checkbox input "false"
type input "8144285761"
click at [239, 535] on input "Row Unselected" at bounding box center [243, 537] width 10 height 10
checkbox input "true"
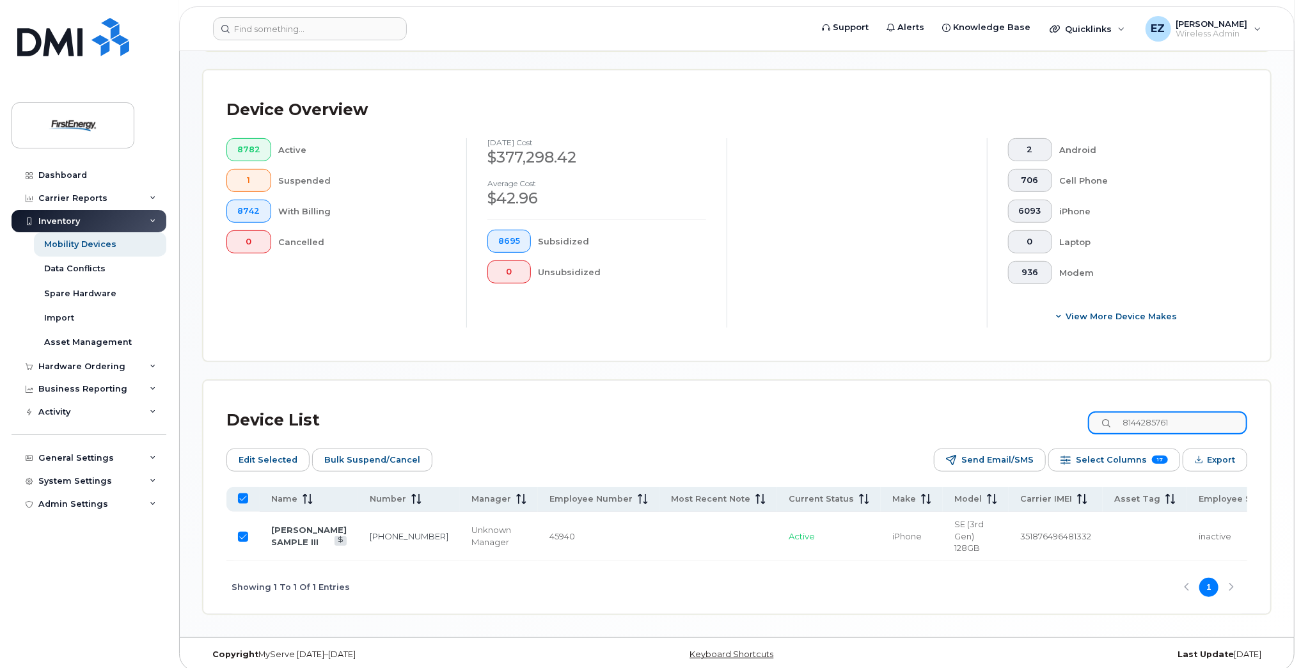
drag, startPoint x: 1047, startPoint y: 413, endPoint x: 1039, endPoint y: 413, distance: 8.3
click at [1041, 413] on div "Device List 8144285761" at bounding box center [736, 420] width 1021 height 33
paste input "7325750778"
type input "7325750778"
checkbox input "false"
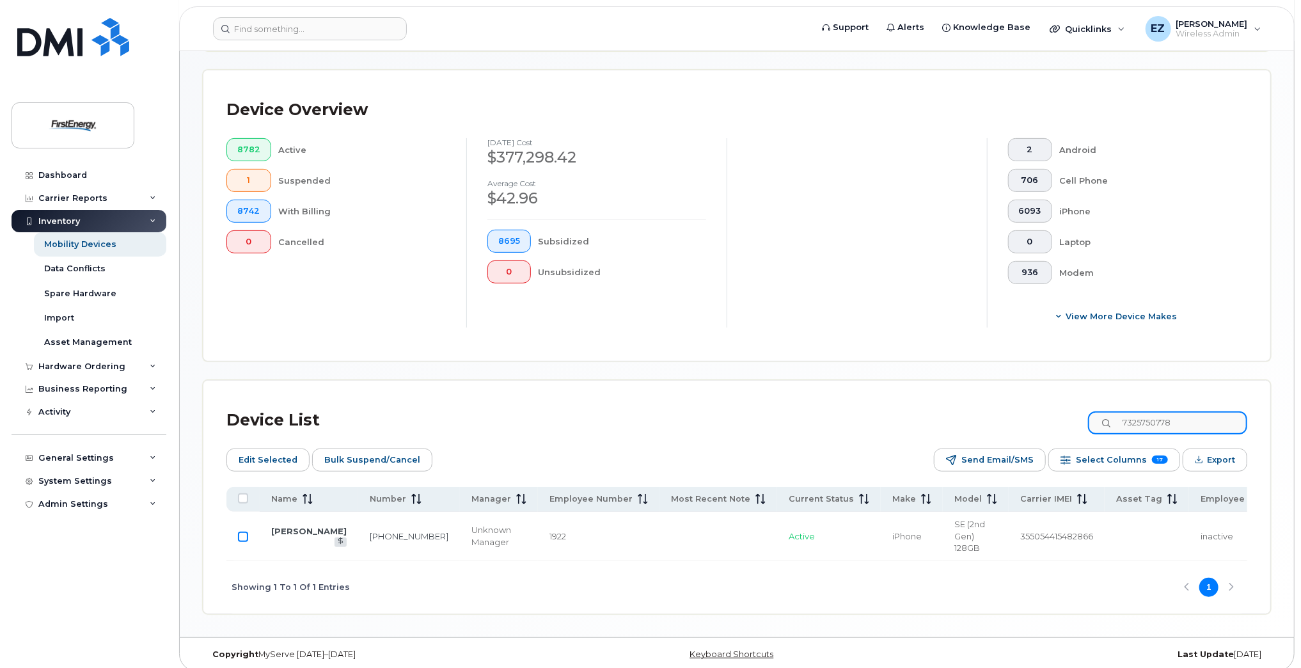
type input "7325750778"
click at [242, 537] on input "Row Unselected" at bounding box center [243, 537] width 10 height 10
checkbox input "true"
drag, startPoint x: 1188, startPoint y: 423, endPoint x: 990, endPoint y: 412, distance: 198.6
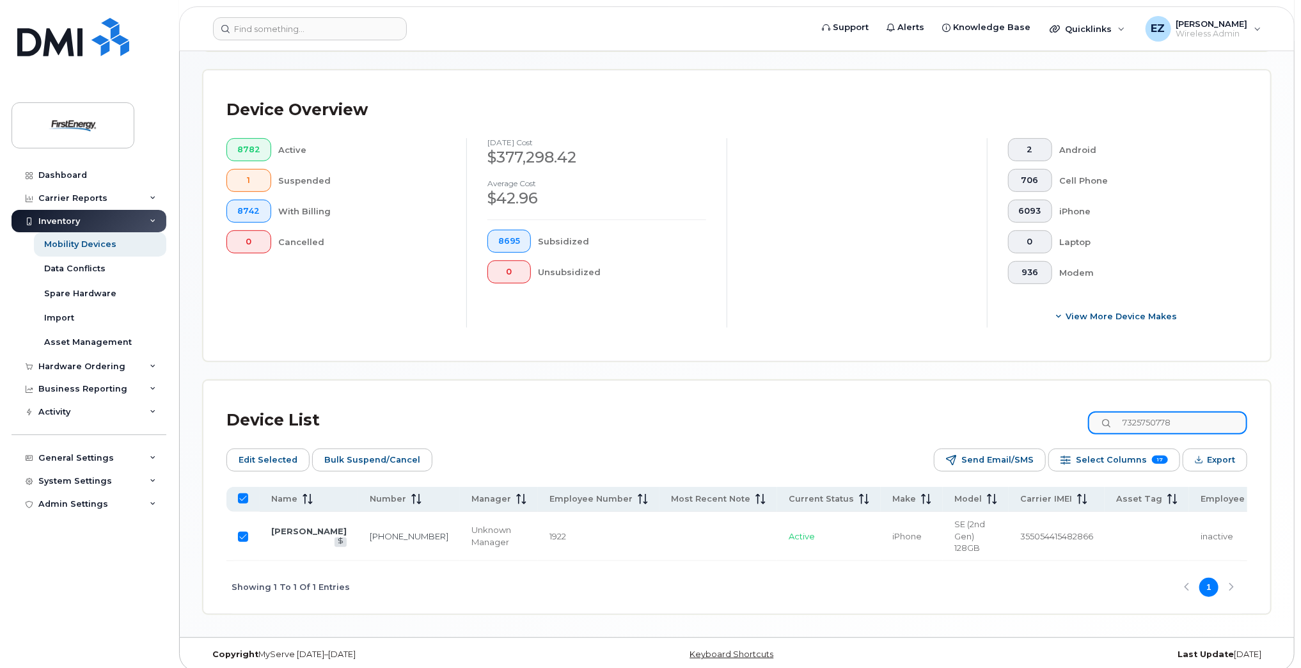
click at [990, 412] on div "Device List 7325750778" at bounding box center [736, 420] width 1021 height 33
paste input "3014910785"
type input "3014910785"
checkbox input "false"
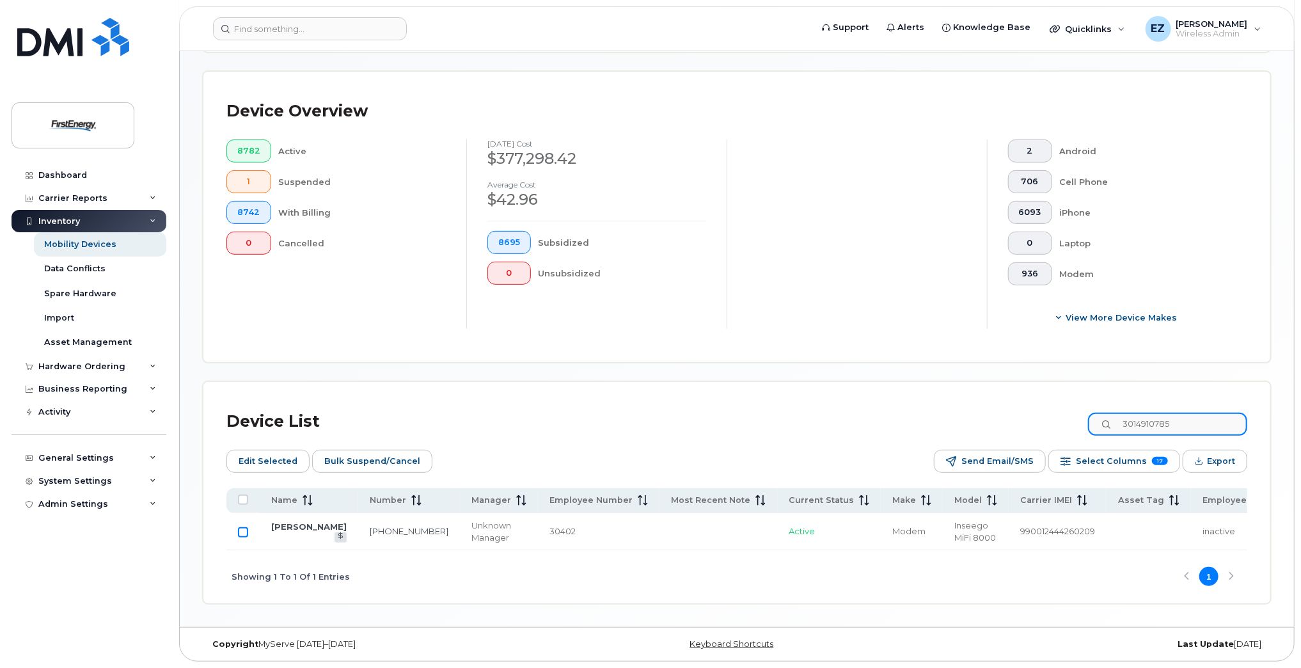
type input "3014910785"
click at [245, 535] on input "Row Unselected" at bounding box center [243, 532] width 10 height 10
checkbox input "true"
drag, startPoint x: 1197, startPoint y: 422, endPoint x: 1036, endPoint y: 413, distance: 161.4
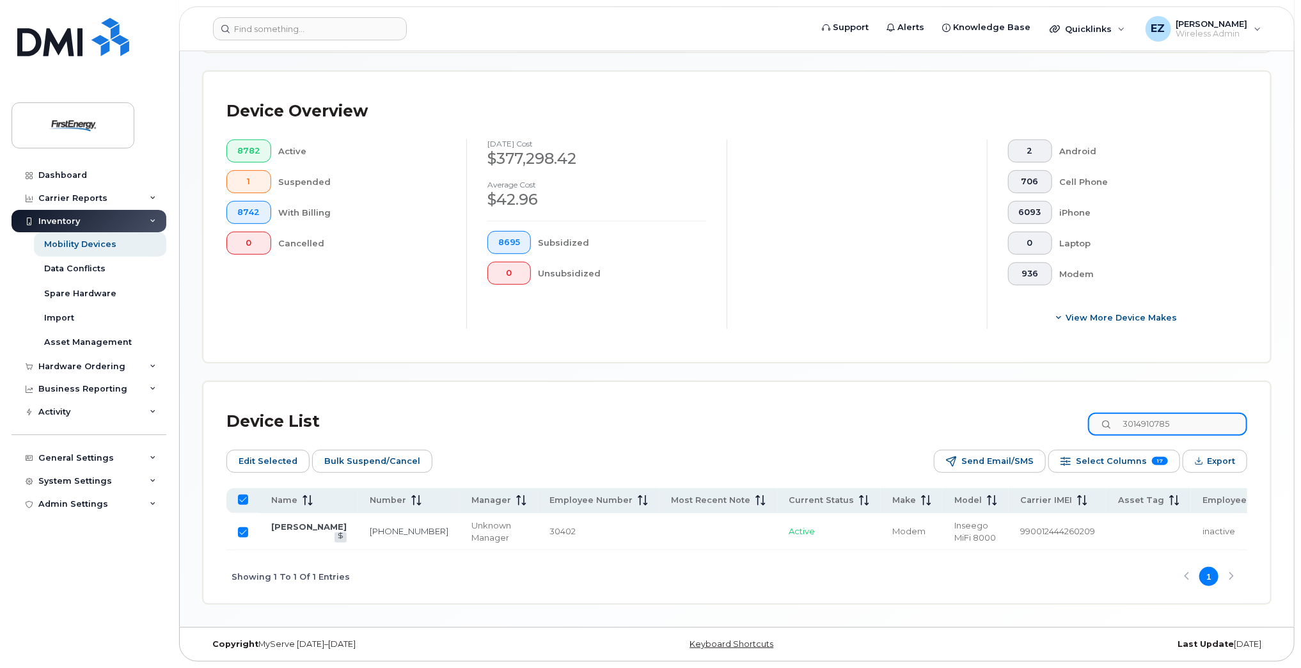
click at [1039, 413] on div "Device List 3014910785" at bounding box center [736, 421] width 1021 height 33
paste input "72440306"
type input "7244030685"
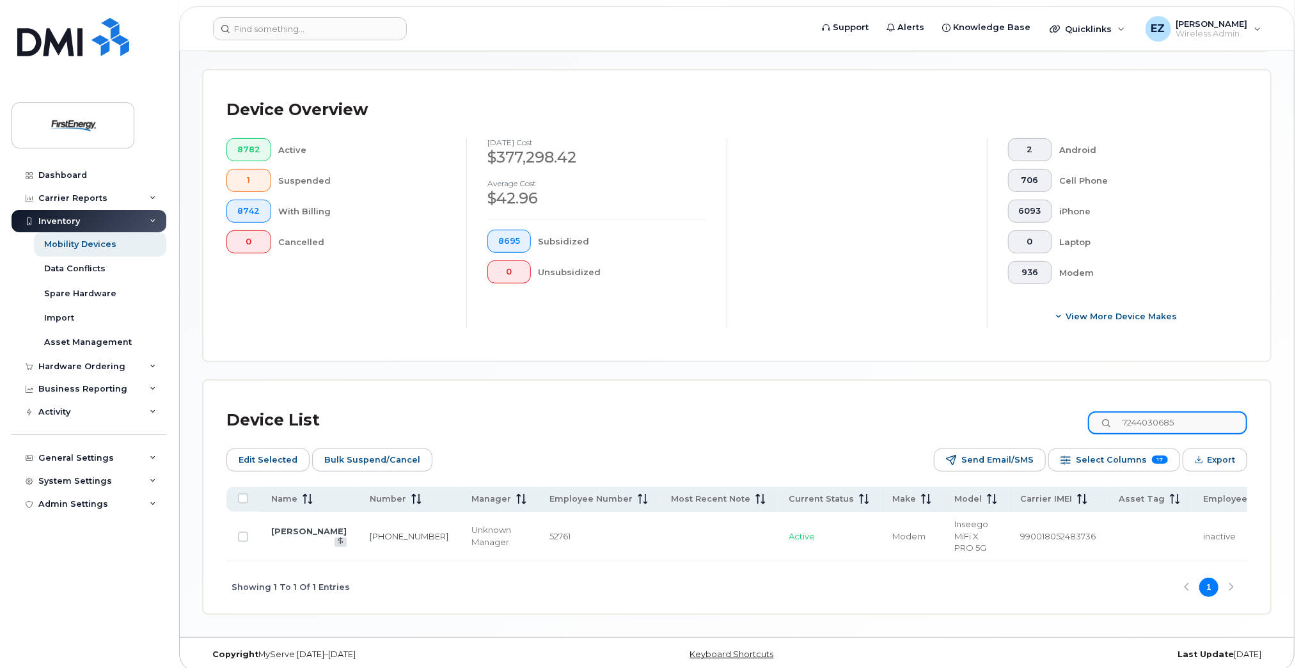
checkbox input "false"
type input "7244030685"
click at [241, 537] on input "Row Unselected" at bounding box center [243, 537] width 10 height 10
checkbox input "true"
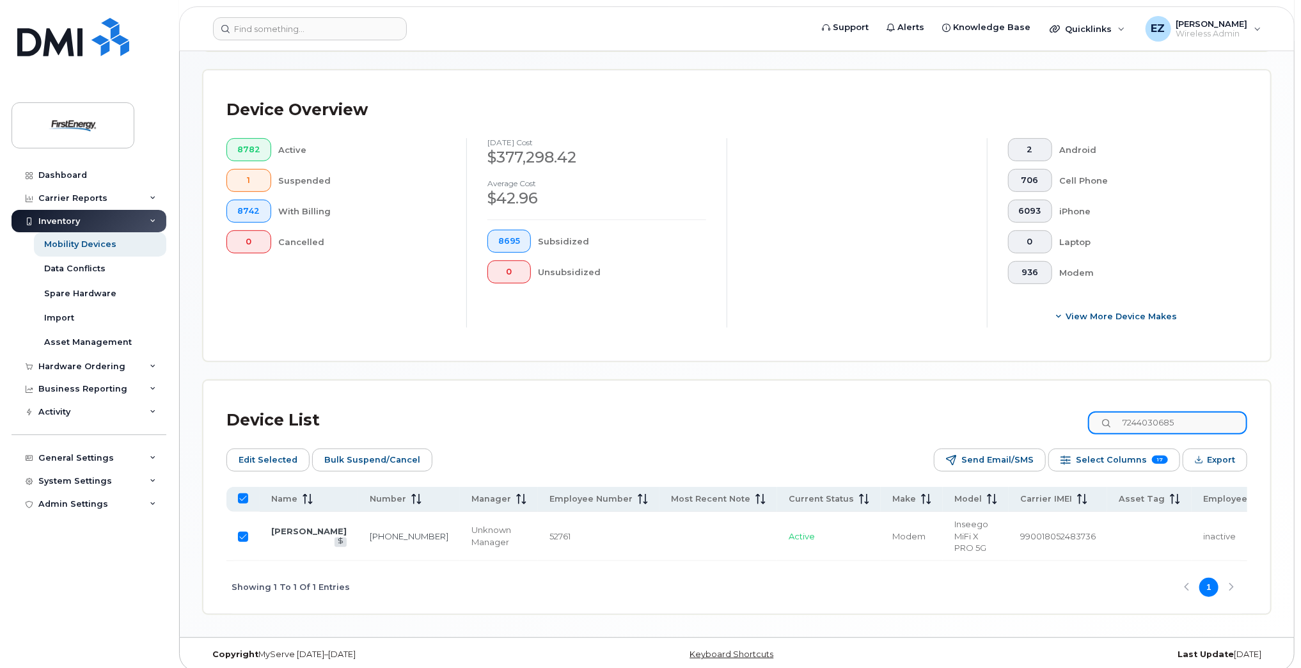
drag, startPoint x: 1201, startPoint y: 423, endPoint x: 1028, endPoint y: 418, distance: 172.8
click at [1029, 418] on div "Device List 7244030685" at bounding box center [736, 420] width 1021 height 33
paste input "179169498"
type input "7179169498"
checkbox input "false"
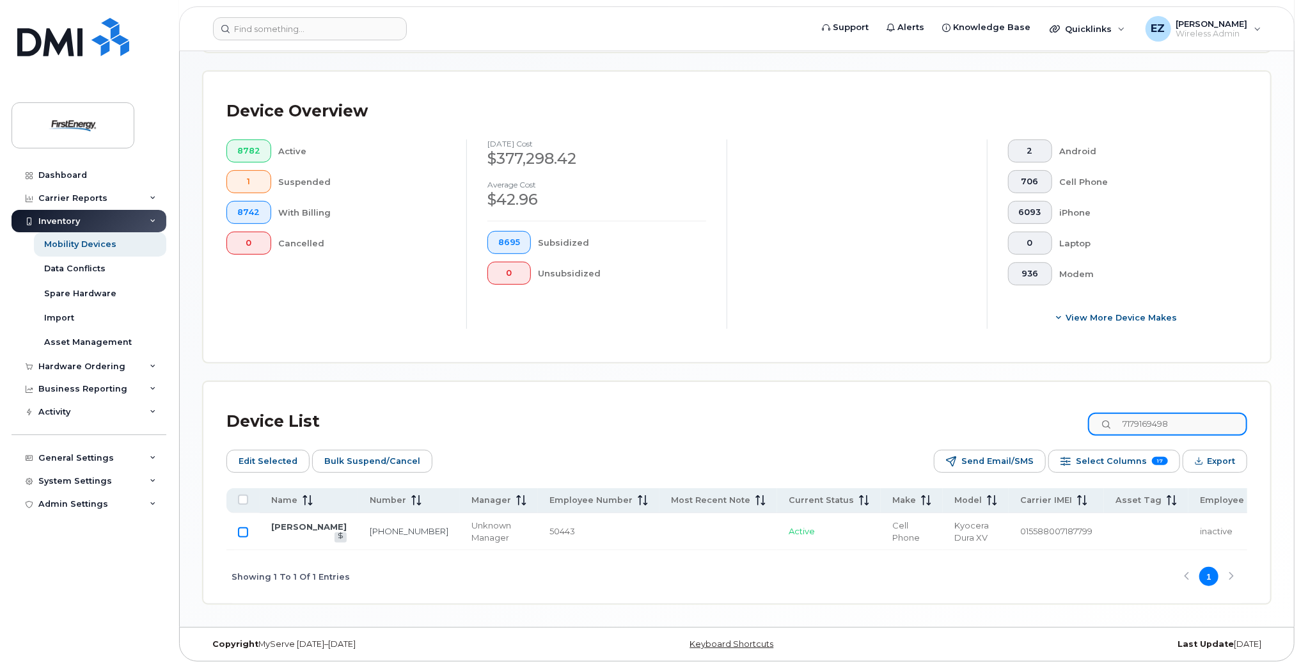
type input "7179169498"
click at [242, 532] on input "Row Unselected" at bounding box center [243, 532] width 10 height 10
checkbox input "true"
drag, startPoint x: 1112, startPoint y: 419, endPoint x: 1010, endPoint y: 416, distance: 101.8
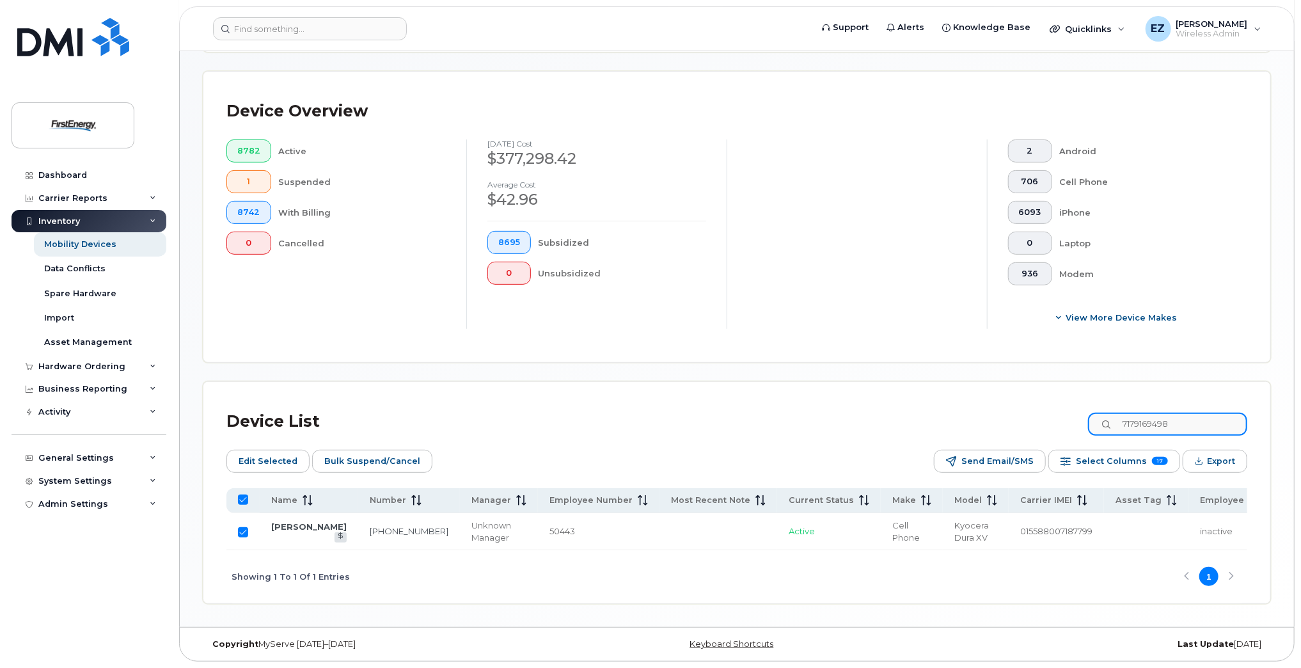
click at [1020, 416] on div "Device List 7179169498" at bounding box center [736, 421] width 1021 height 33
paste input "2247754005"
type input "2247754005"
checkbox input "false"
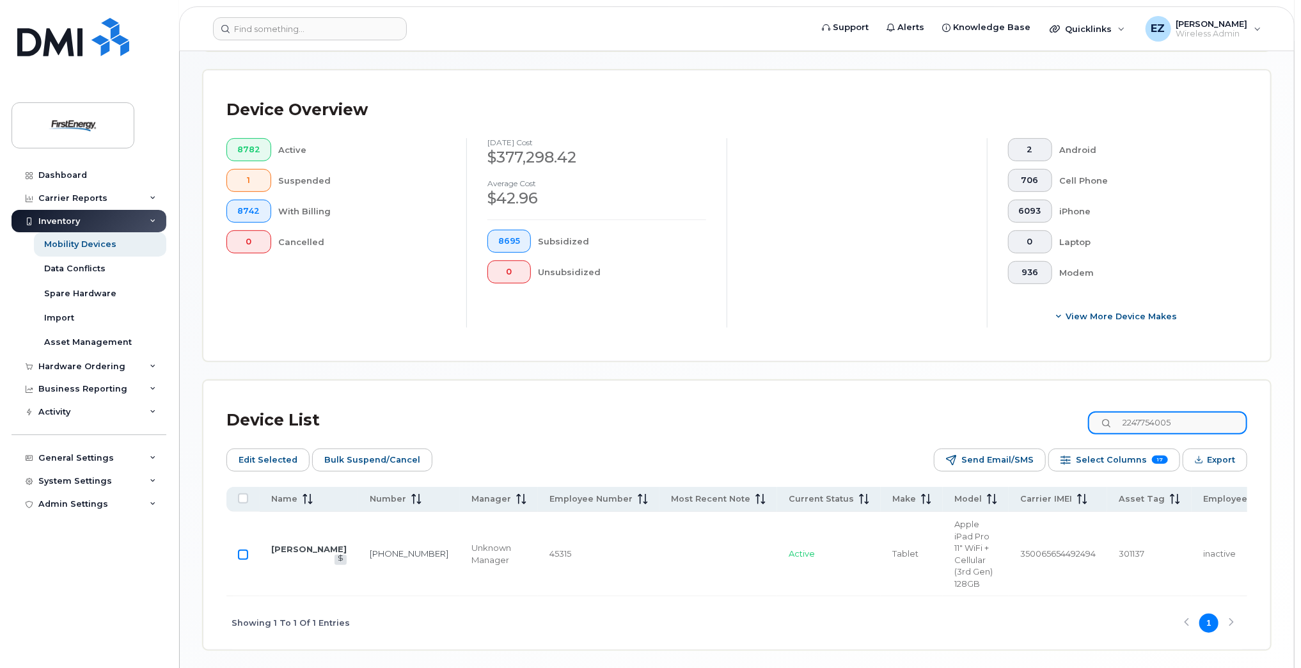
type input "2247754005"
click at [243, 553] on input "Row Unselected" at bounding box center [243, 554] width 10 height 10
checkbox input "true"
drag, startPoint x: 1199, startPoint y: 422, endPoint x: 1031, endPoint y: 417, distance: 168.3
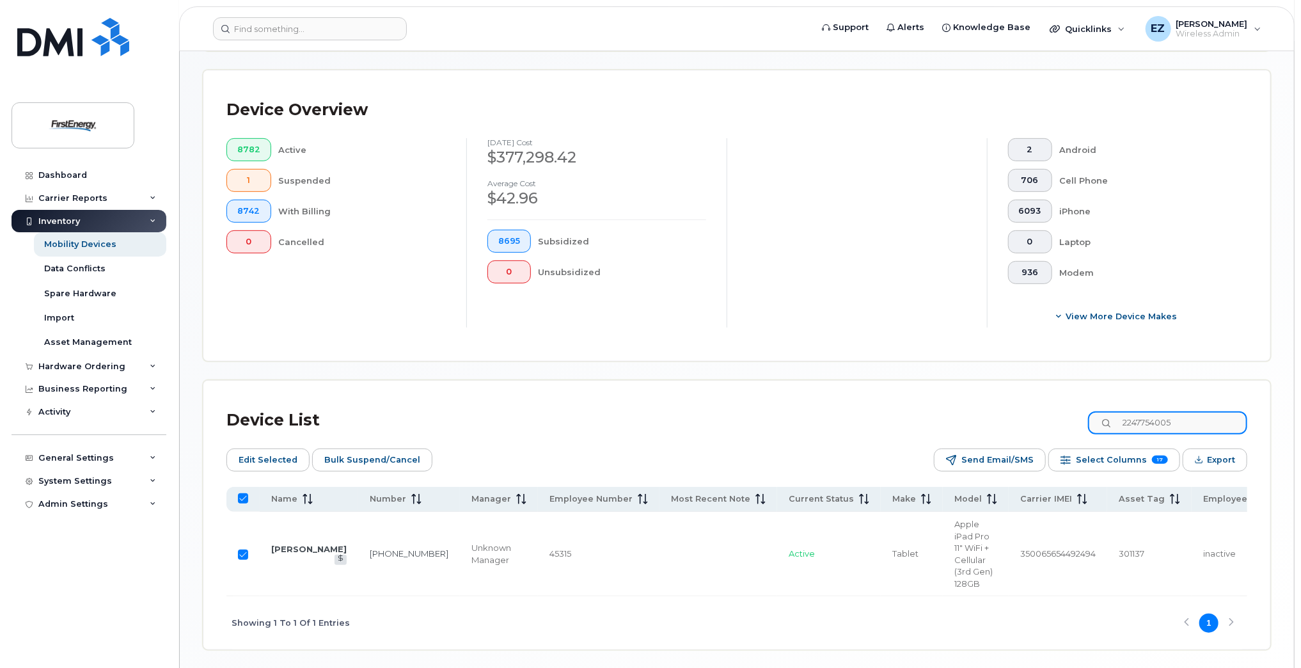
click at [1031, 418] on div "Device List 2247754005" at bounding box center [736, 420] width 1021 height 33
paste input "3306961883"
type input "3306961883"
checkbox input "false"
type input "3306961883"
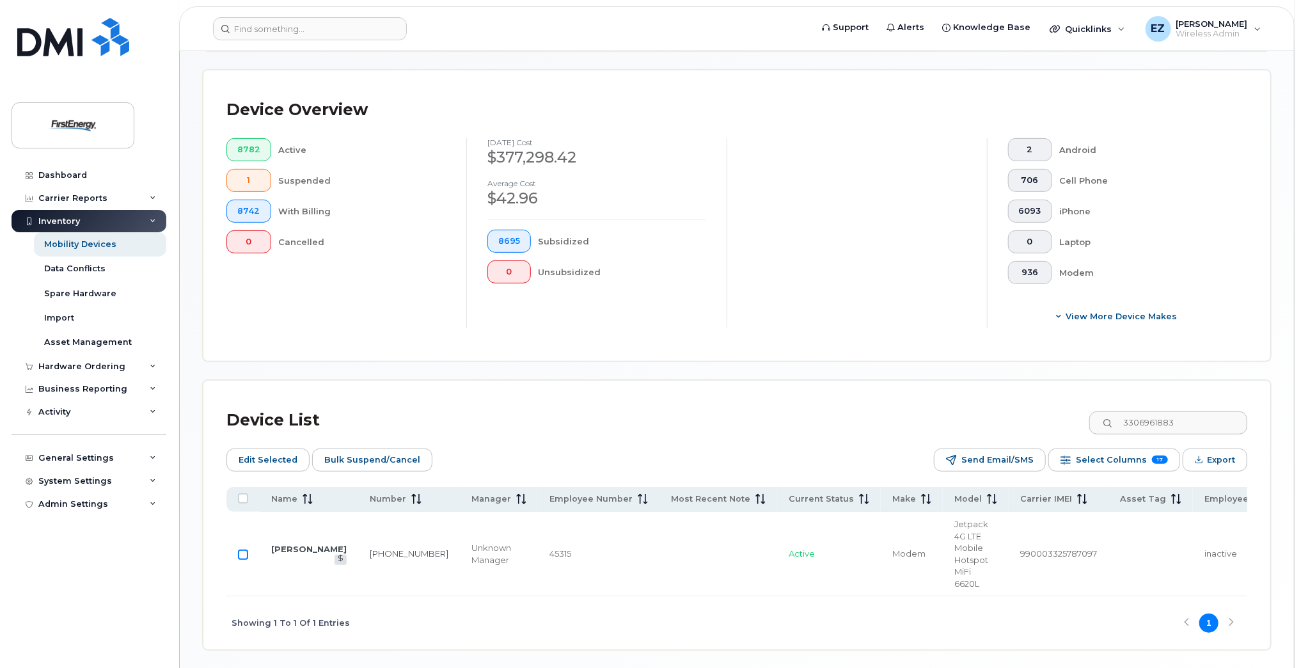
click at [242, 555] on input "Row Unselected" at bounding box center [243, 554] width 10 height 10
checkbox input "true"
click at [390, 461] on span "Bulk Suspend/Cancel" at bounding box center [372, 459] width 96 height 19
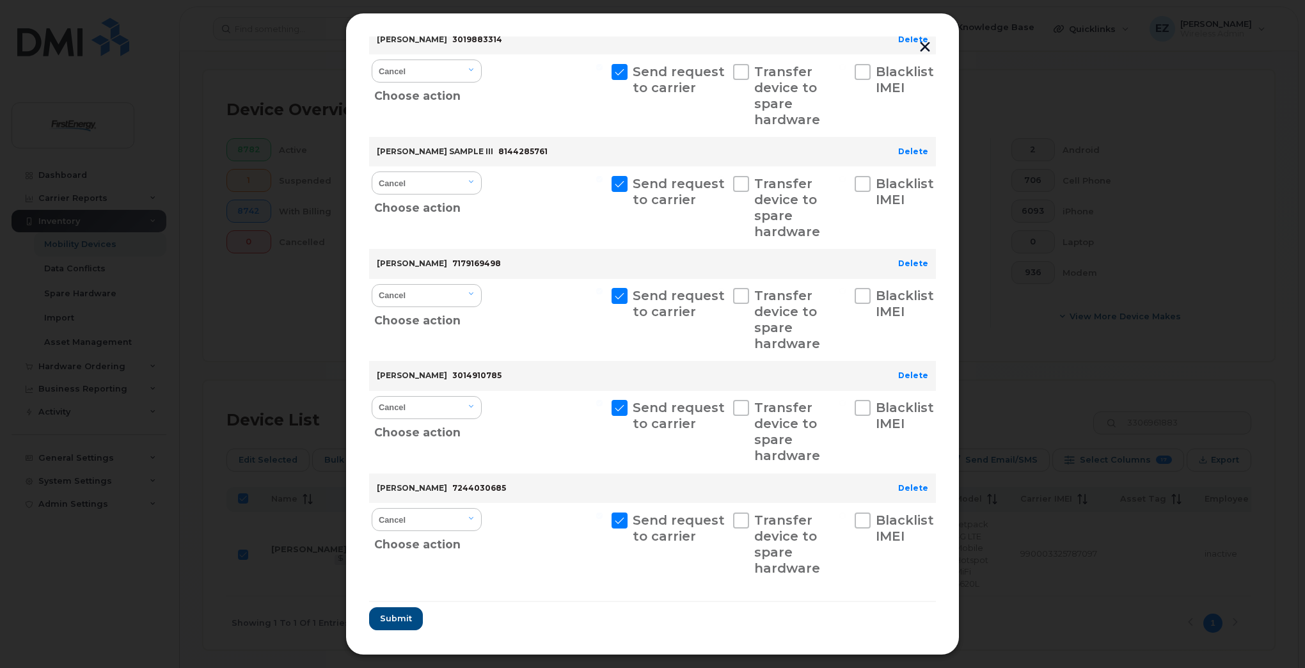
scroll to position [1727, 0]
click at [399, 621] on span "Submit" at bounding box center [395, 617] width 32 height 12
